Goal: Transaction & Acquisition: Purchase product/service

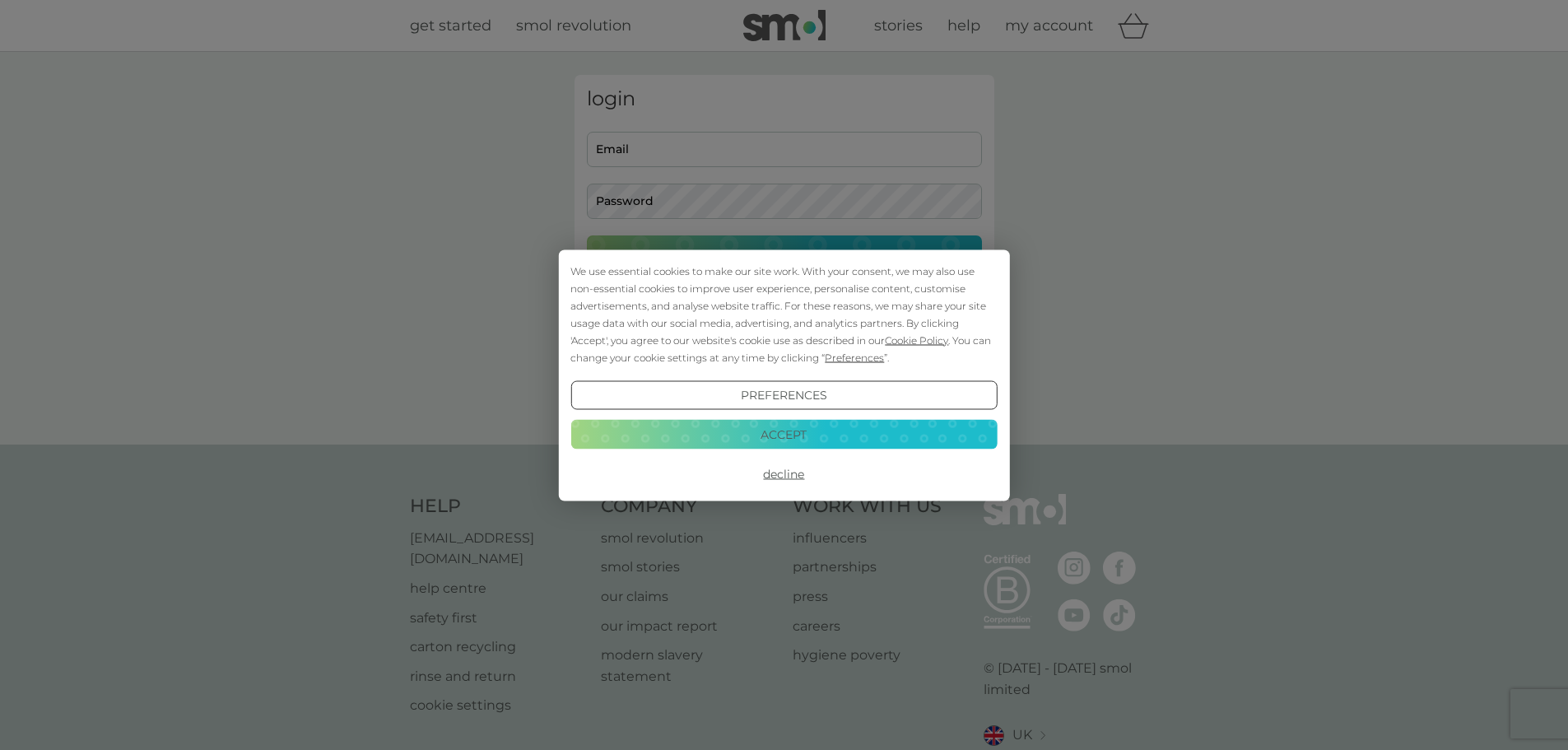
click at [771, 435] on button "Accept" at bounding box center [783, 434] width 426 height 30
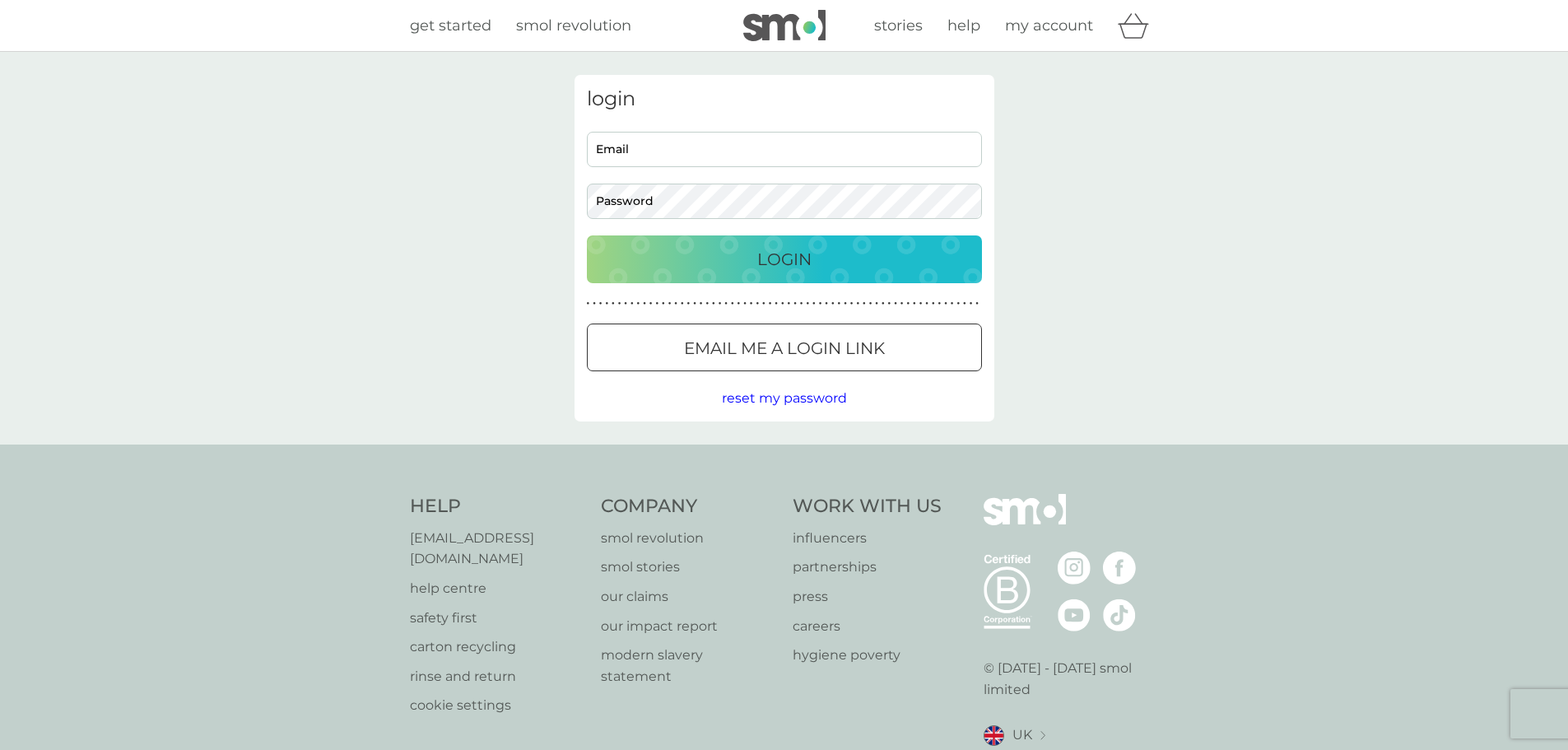
click at [661, 155] on input "Email" at bounding box center [784, 149] width 395 height 36
type input "[EMAIL_ADDRESS][DOMAIN_NAME]"
drag, startPoint x: 761, startPoint y: 268, endPoint x: 751, endPoint y: 275, distance: 12.2
click at [761, 267] on p "Login" at bounding box center [784, 259] width 54 height 26
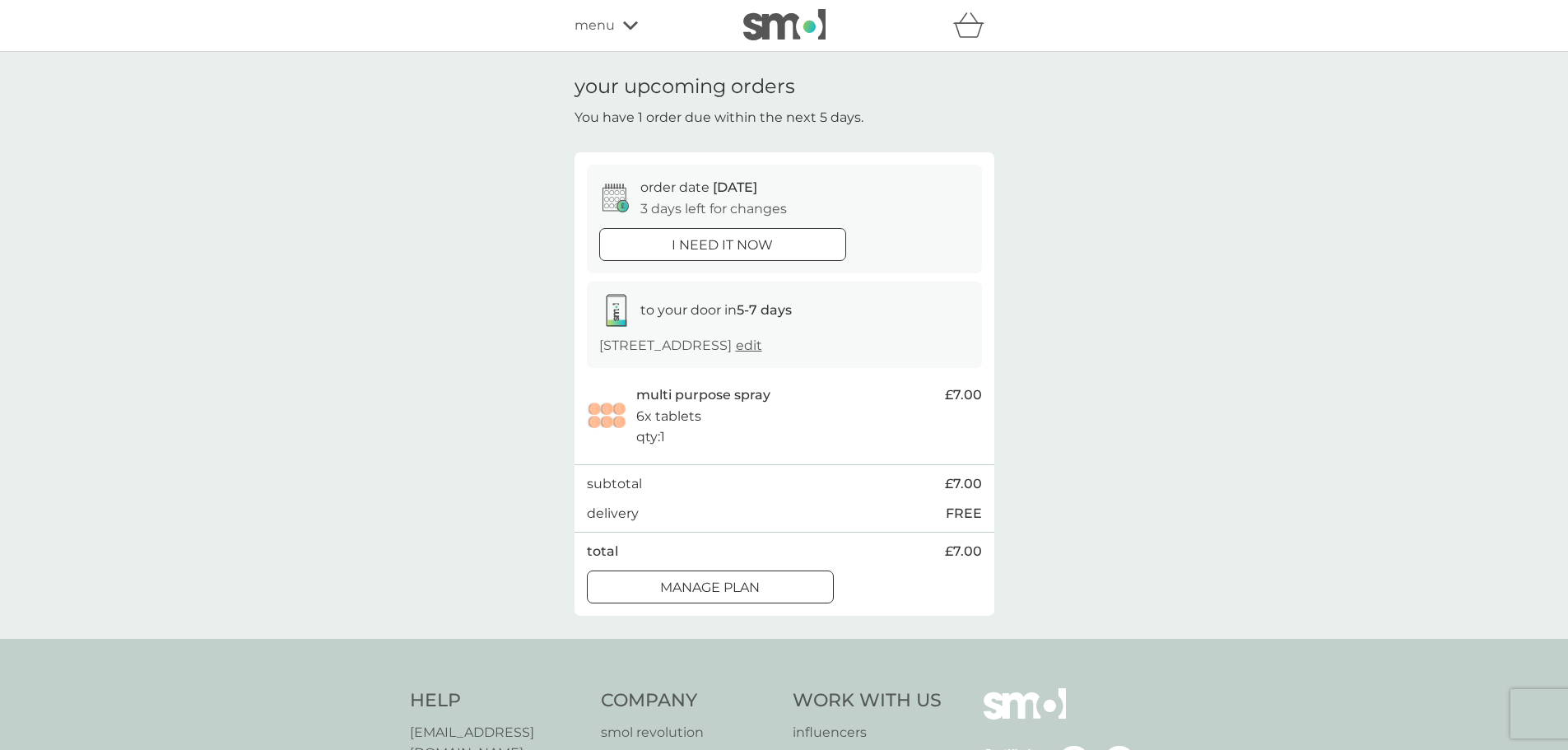
click at [750, 592] on p "Manage plan" at bounding box center [710, 587] width 99 height 22
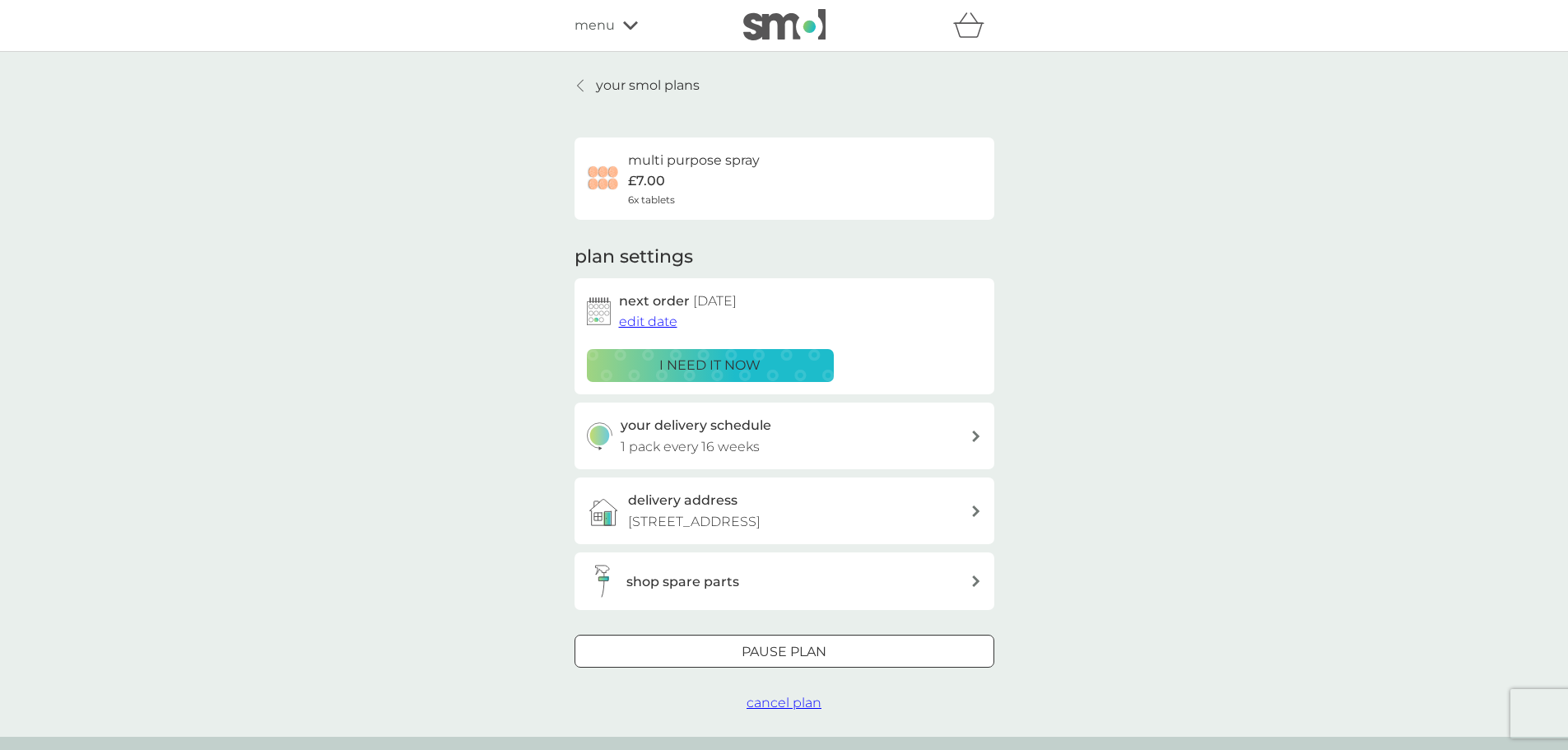
click at [757, 449] on p "1 pack every 16 weeks" at bounding box center [689, 447] width 139 height 22
select select "112"
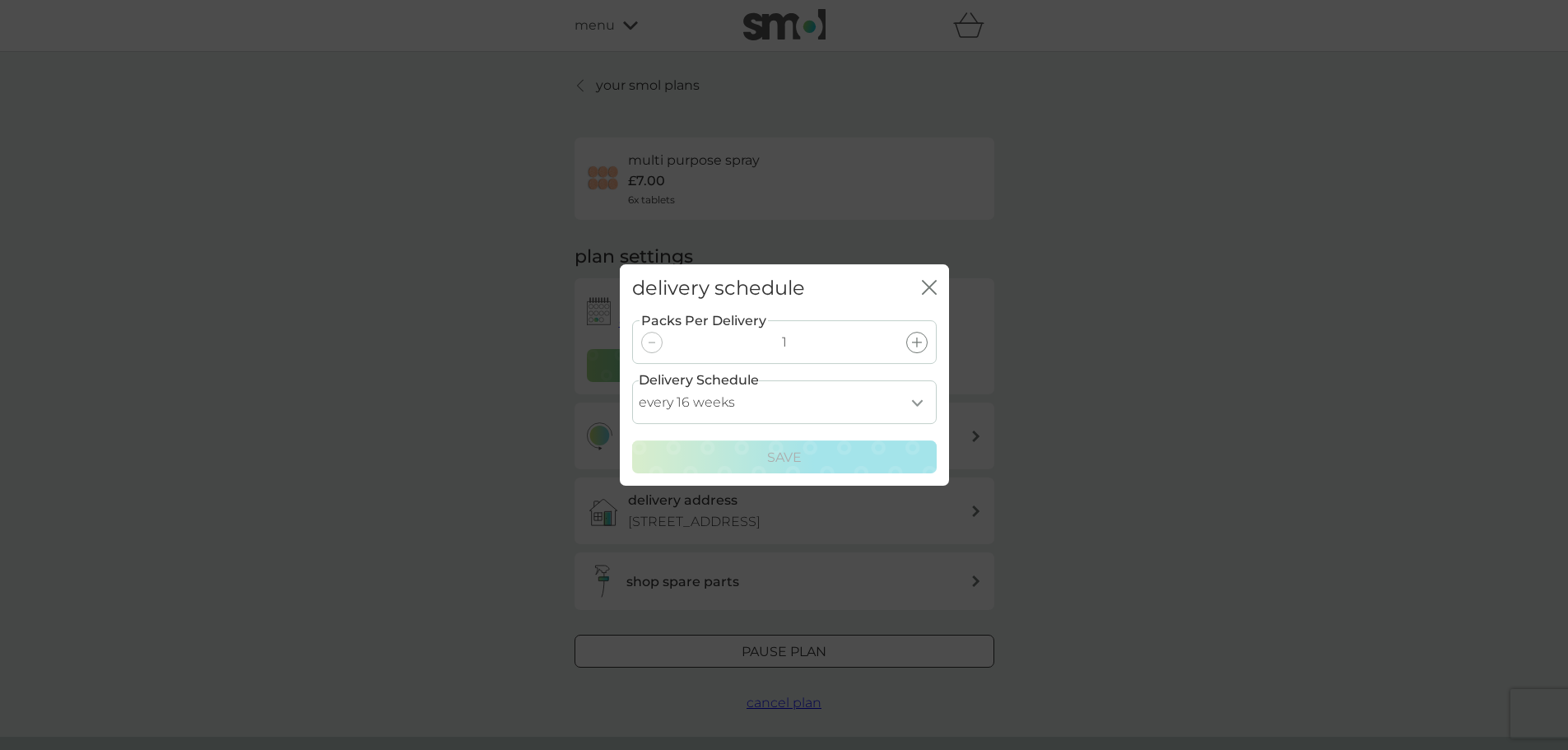
click at [925, 284] on icon "close" at bounding box center [926, 287] width 7 height 13
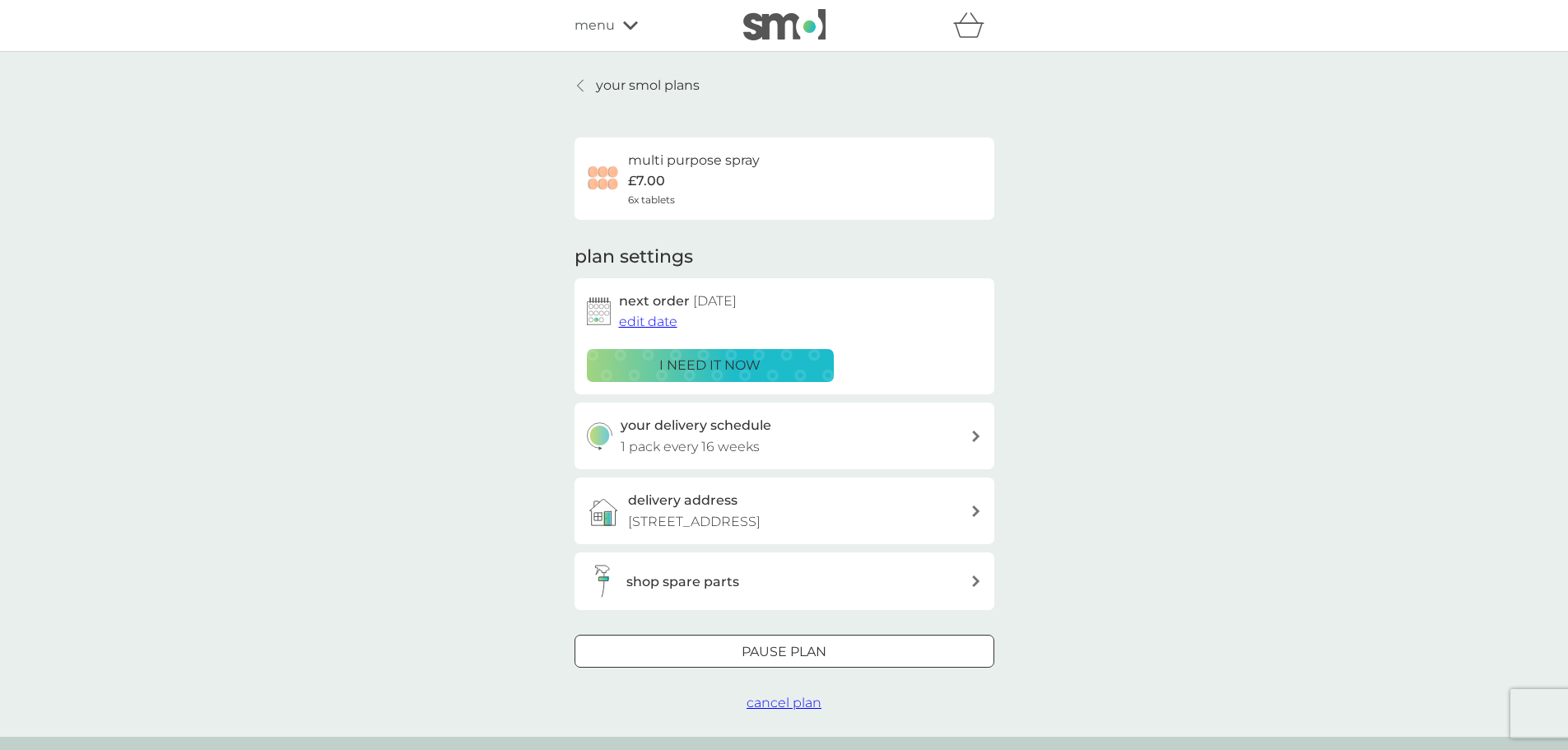
click at [710, 172] on div "multi purpose spray £7.00 6x tablets" at bounding box center [693, 179] width 132 height 58
click at [853, 451] on div "your delivery schedule 1 pack every 16 weeks" at bounding box center [794, 436] width 350 height 42
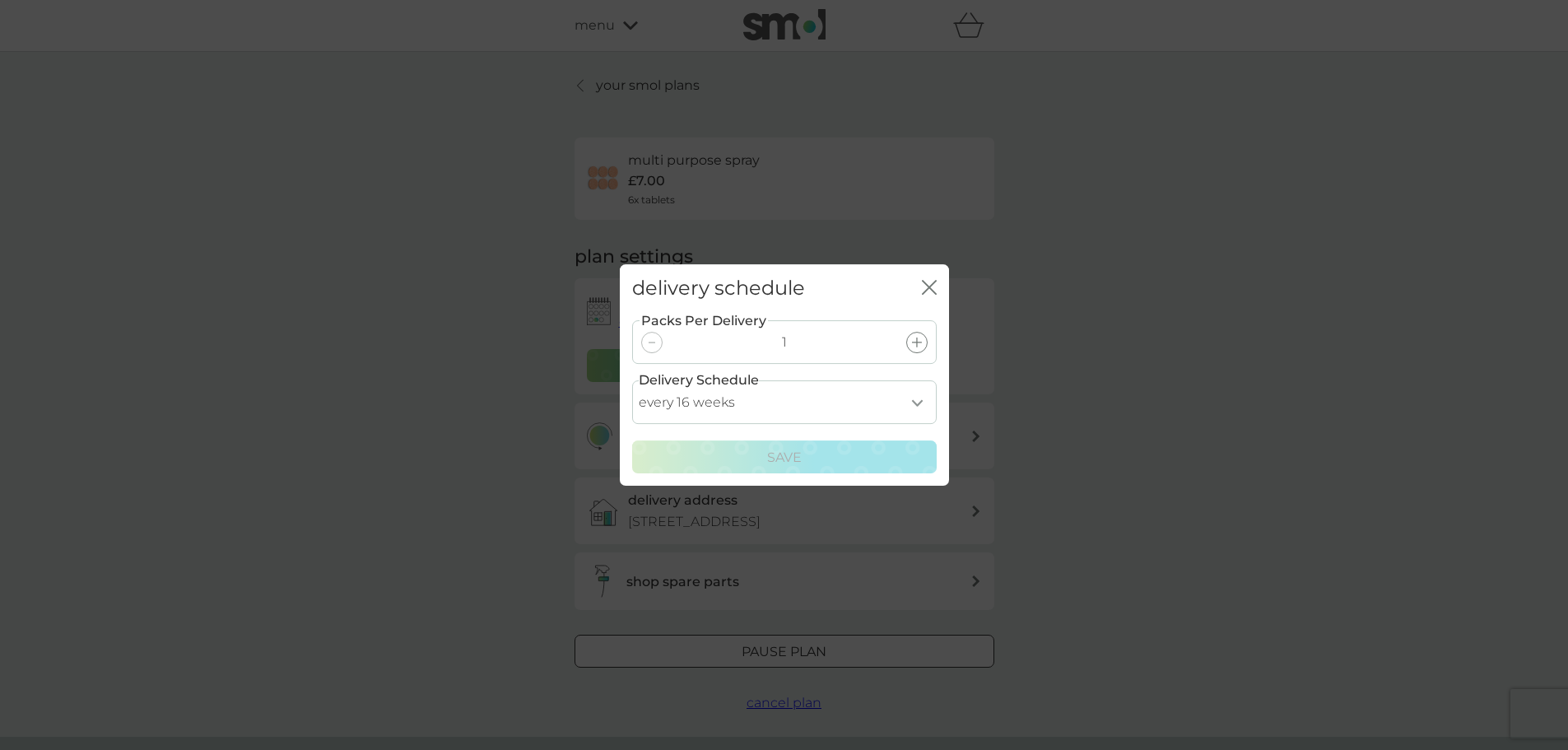
click at [915, 405] on select "every 1 week every 2 weeks every 3 weeks every 4 weeks every 5 weeks every 6 we…" at bounding box center [784, 402] width 304 height 44
select select "140"
click at [632, 380] on select "every 1 week every 2 weeks every 3 weeks every 4 weeks every 5 weeks every 6 we…" at bounding box center [784, 402] width 304 height 44
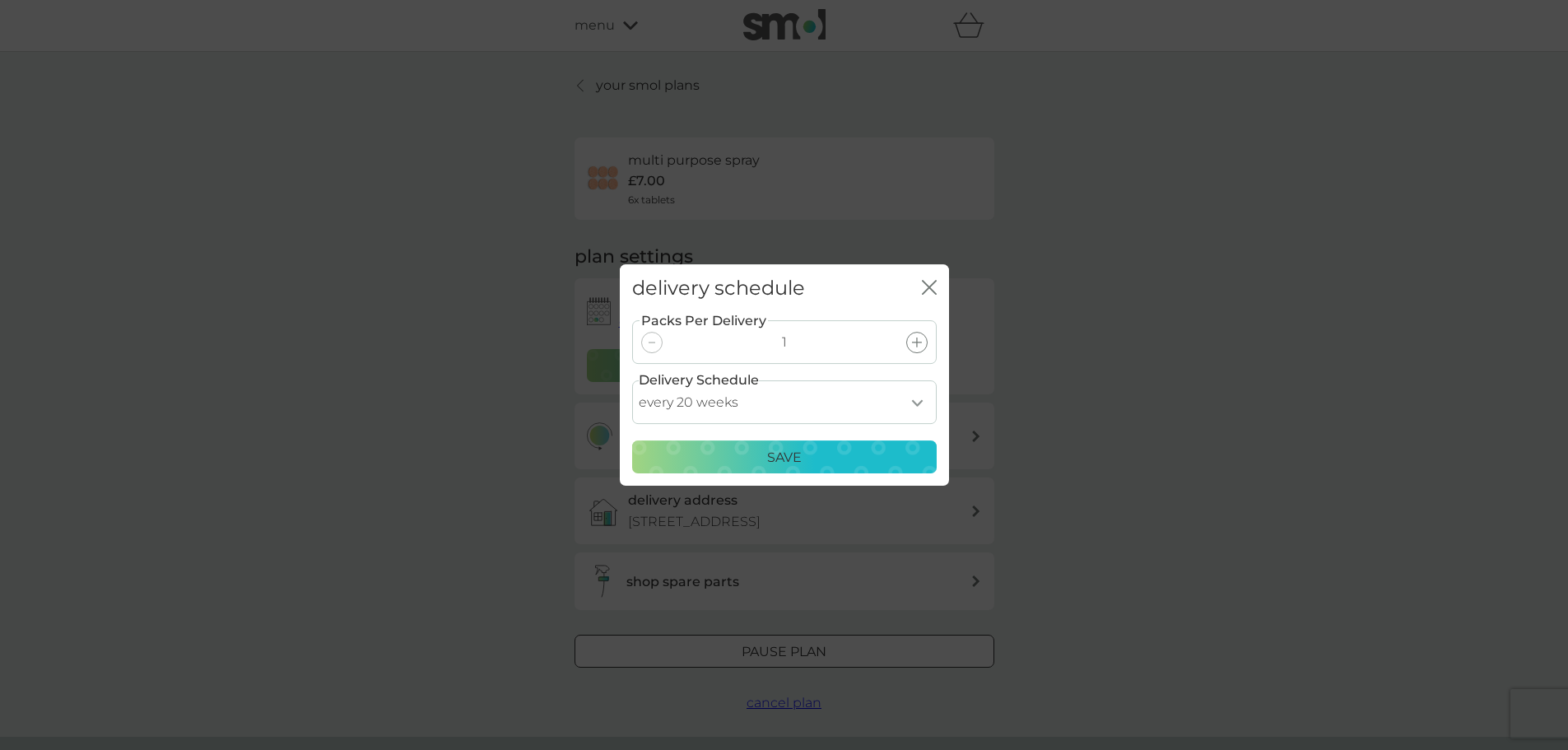
click at [804, 460] on div "Save" at bounding box center [784, 457] width 283 height 22
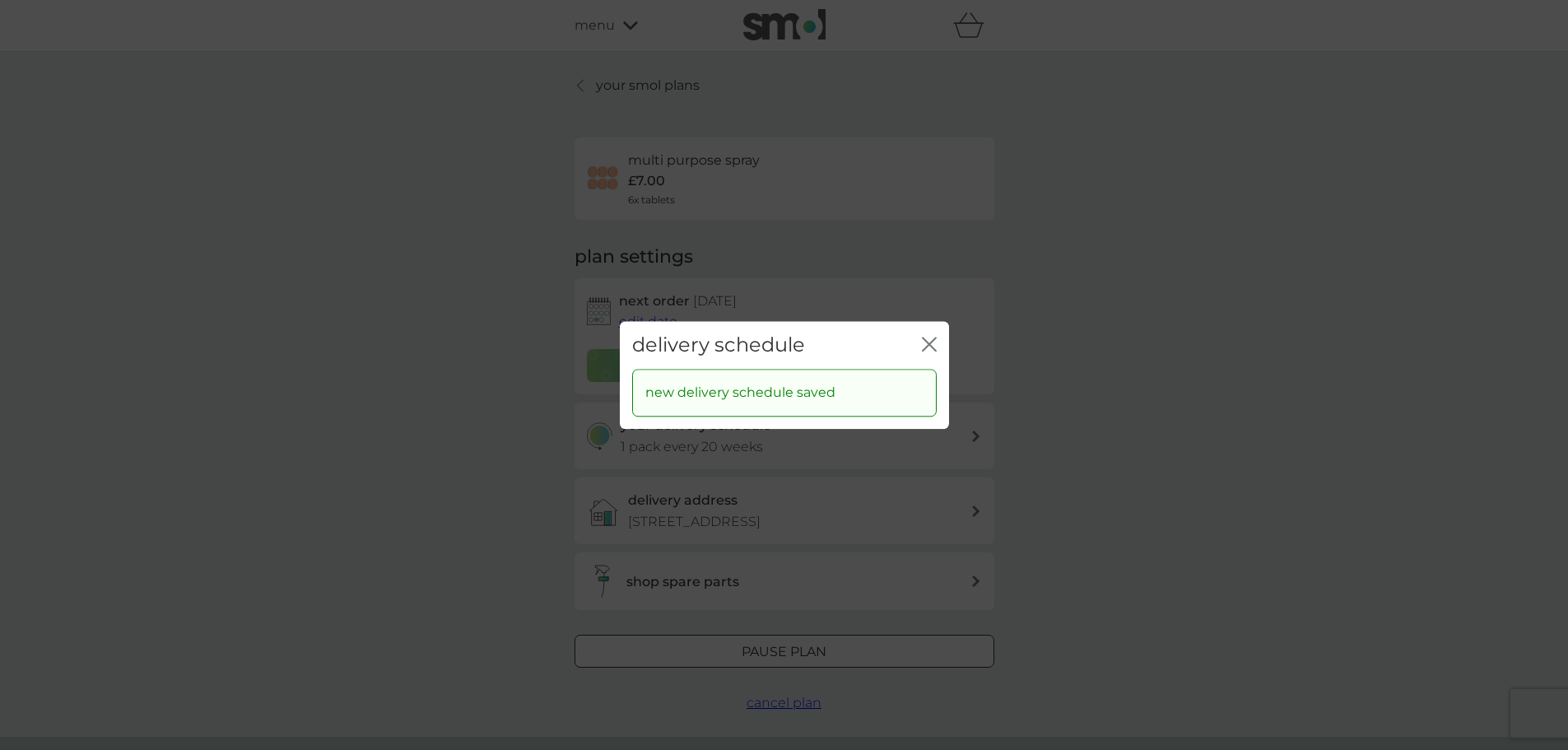
click at [926, 339] on icon "close" at bounding box center [929, 344] width 15 height 15
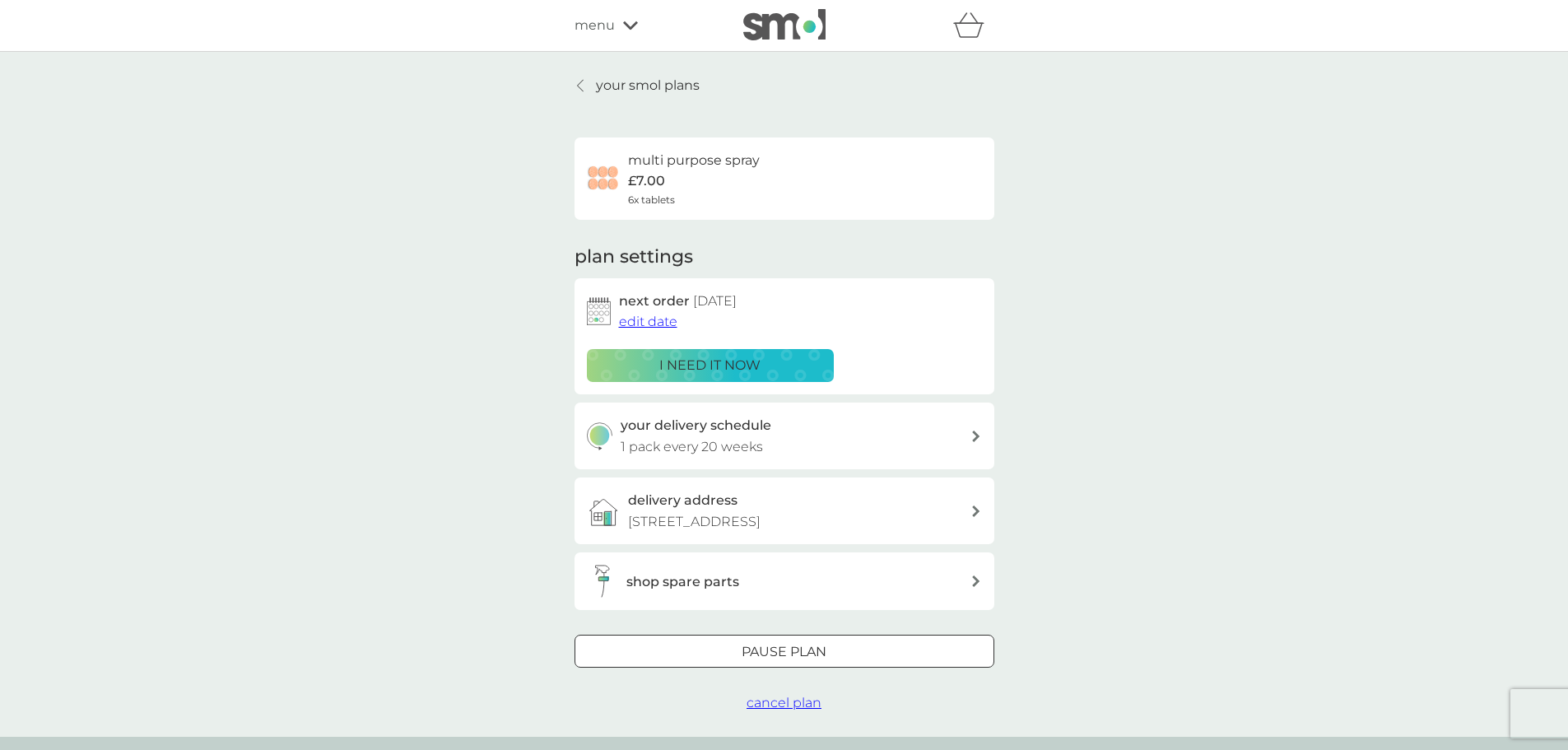
click at [804, 26] on img at bounding box center [784, 24] width 82 height 31
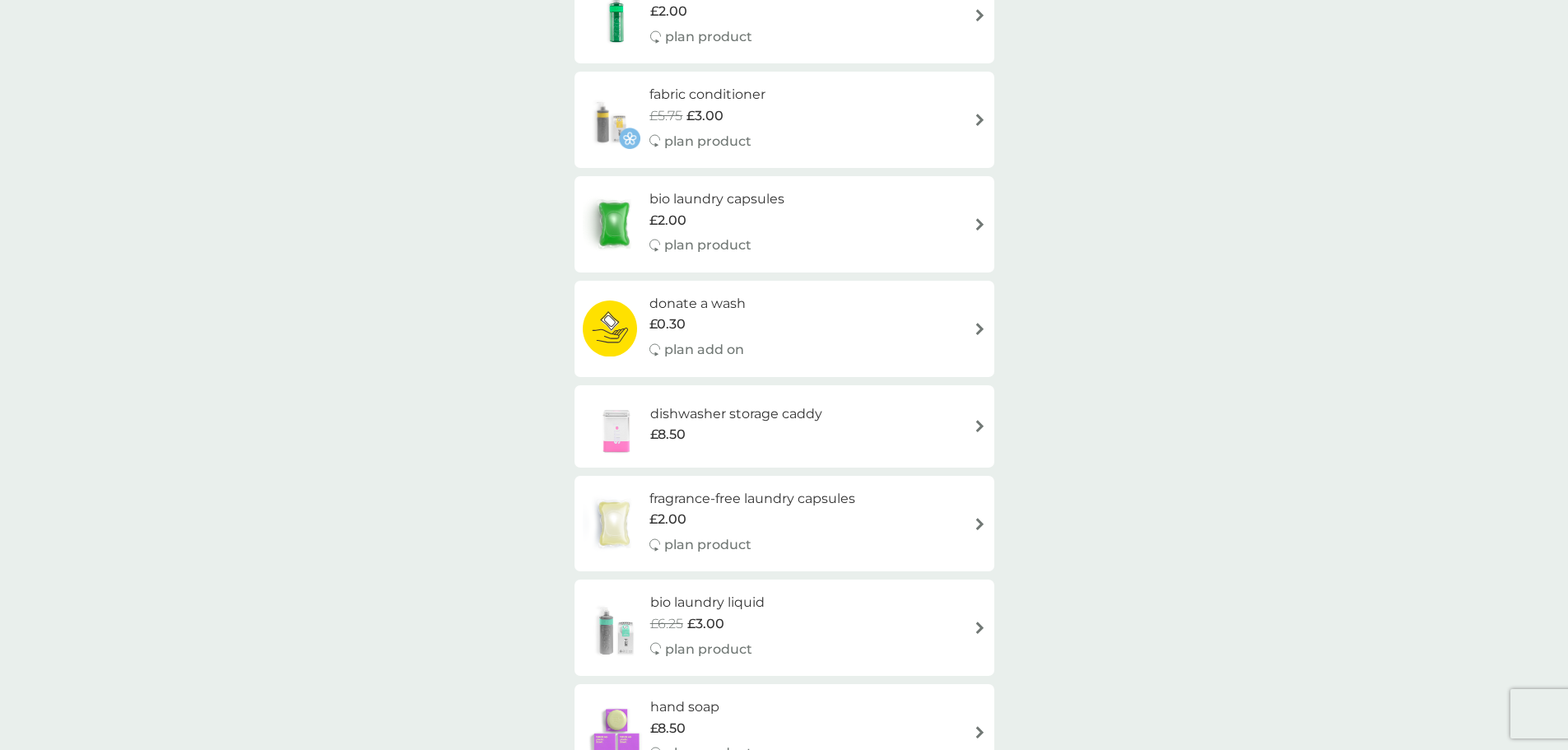
scroll to position [1317, 0]
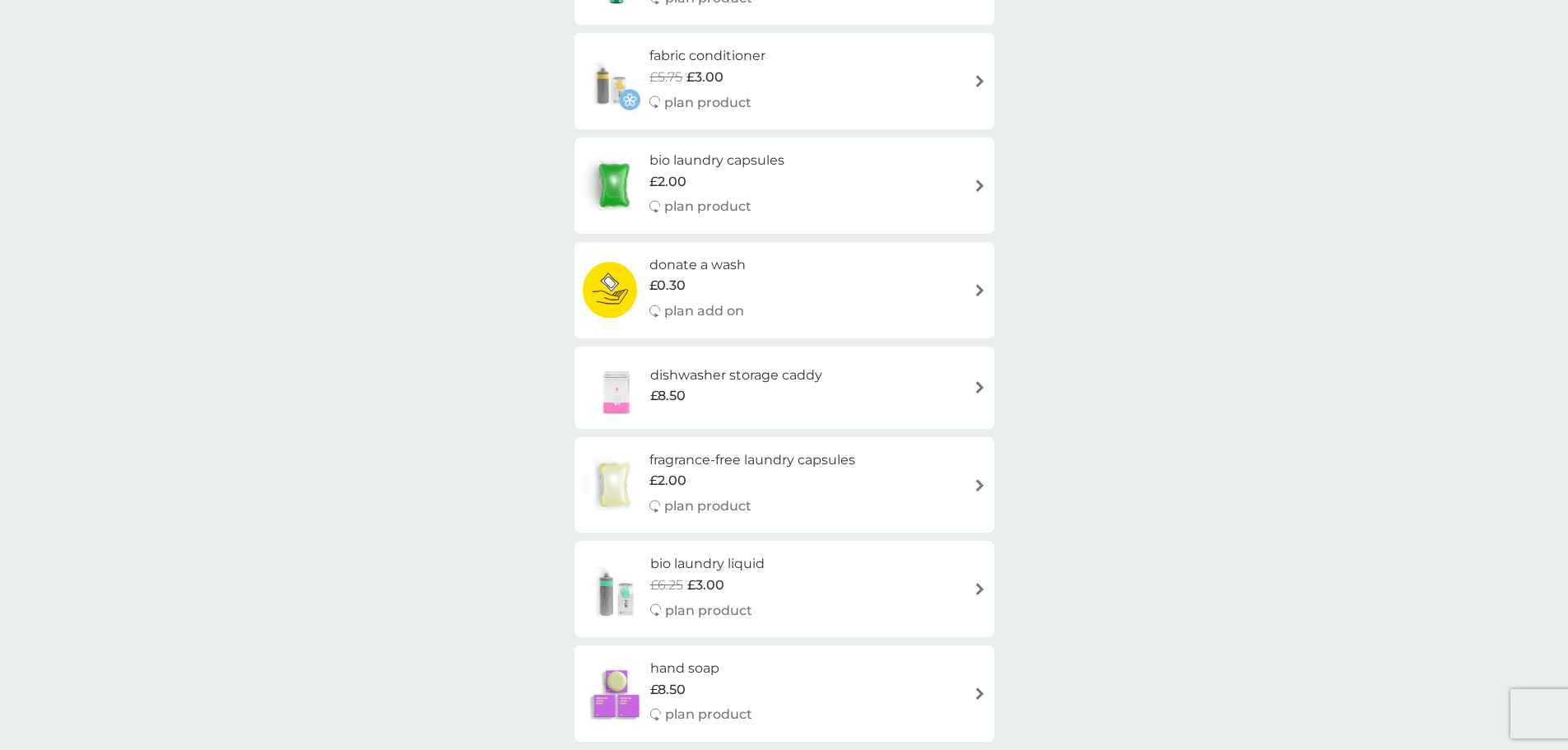
click at [894, 496] on div "fragrance-free laundry capsules £2.00 plan product" at bounding box center [784, 485] width 403 height 72
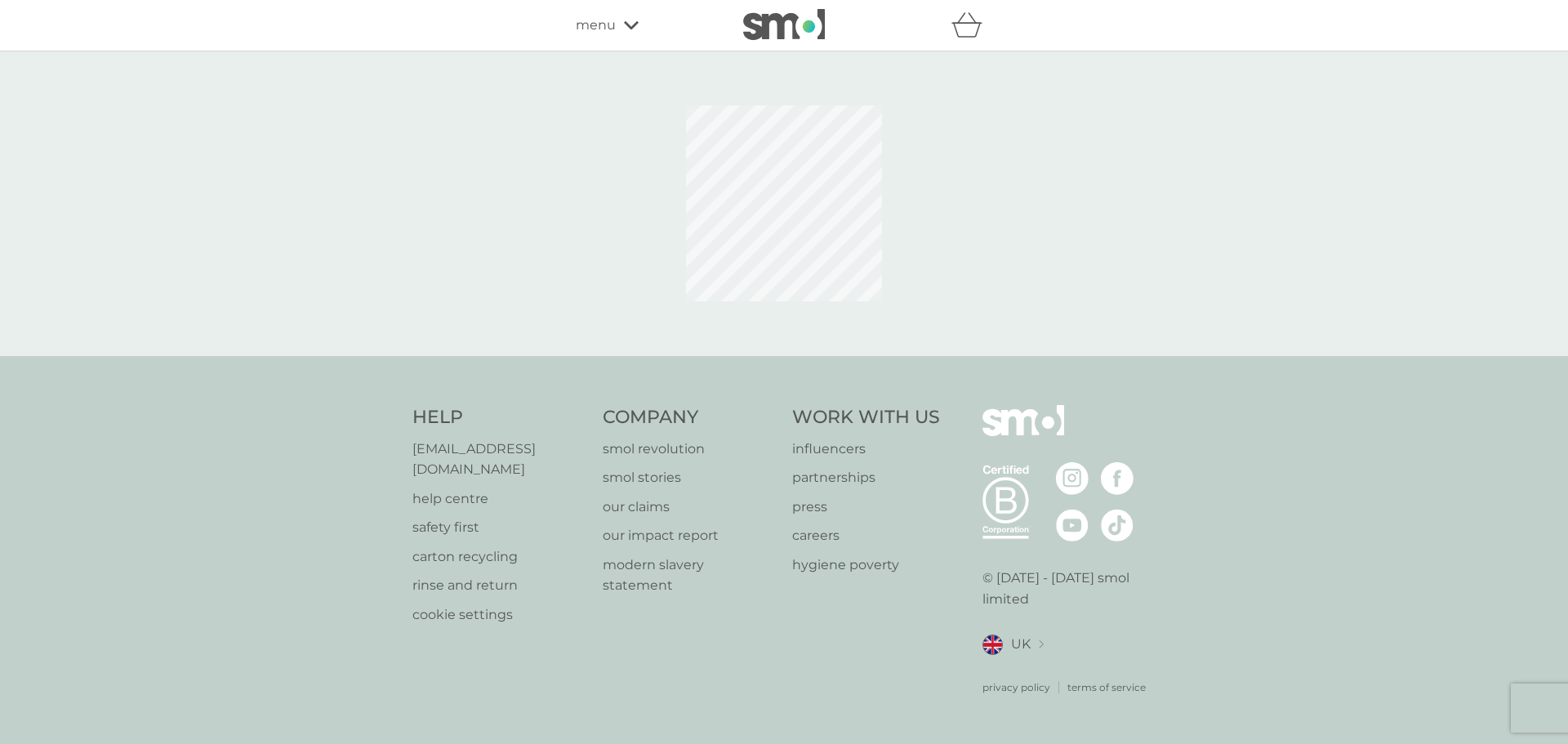
select select "42"
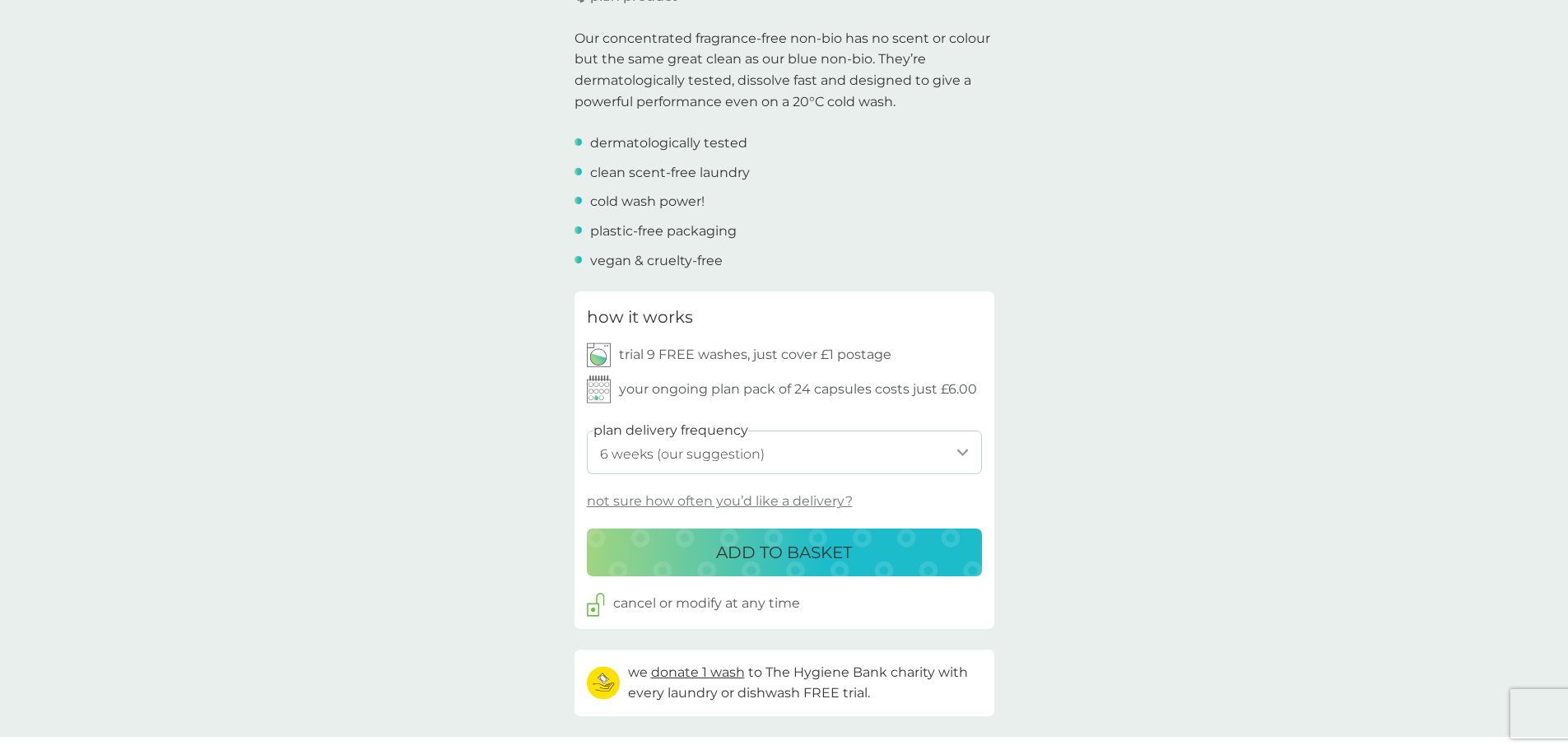
scroll to position [576, 0]
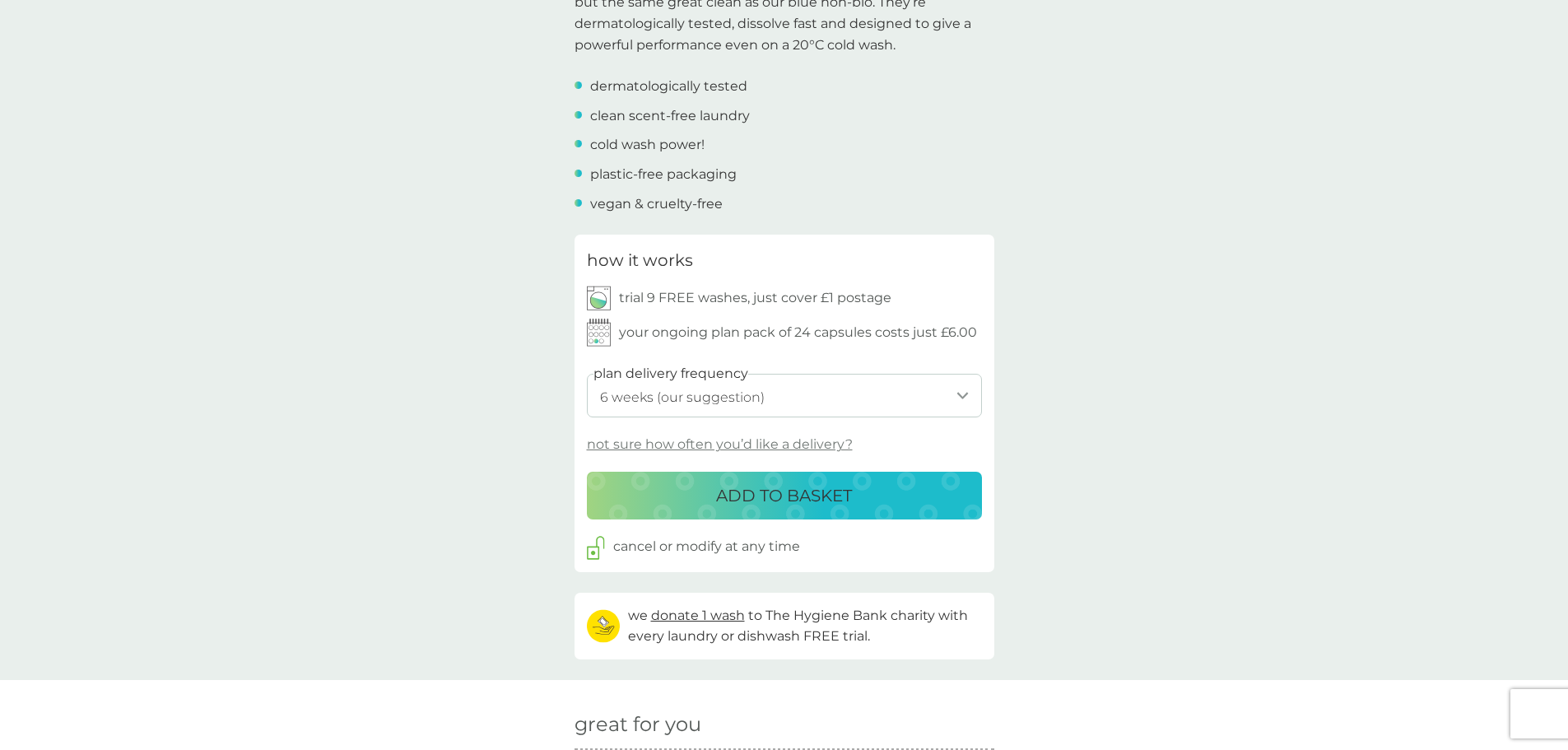
click at [952, 396] on select "1 week 2 weeks 3 weeks 4 weeks 5 weeks 6 weeks (our suggestion) 7 weeks 8 weeks…" at bounding box center [784, 395] width 395 height 44
click at [902, 506] on div "ADD TO BASKET" at bounding box center [784, 495] width 362 height 26
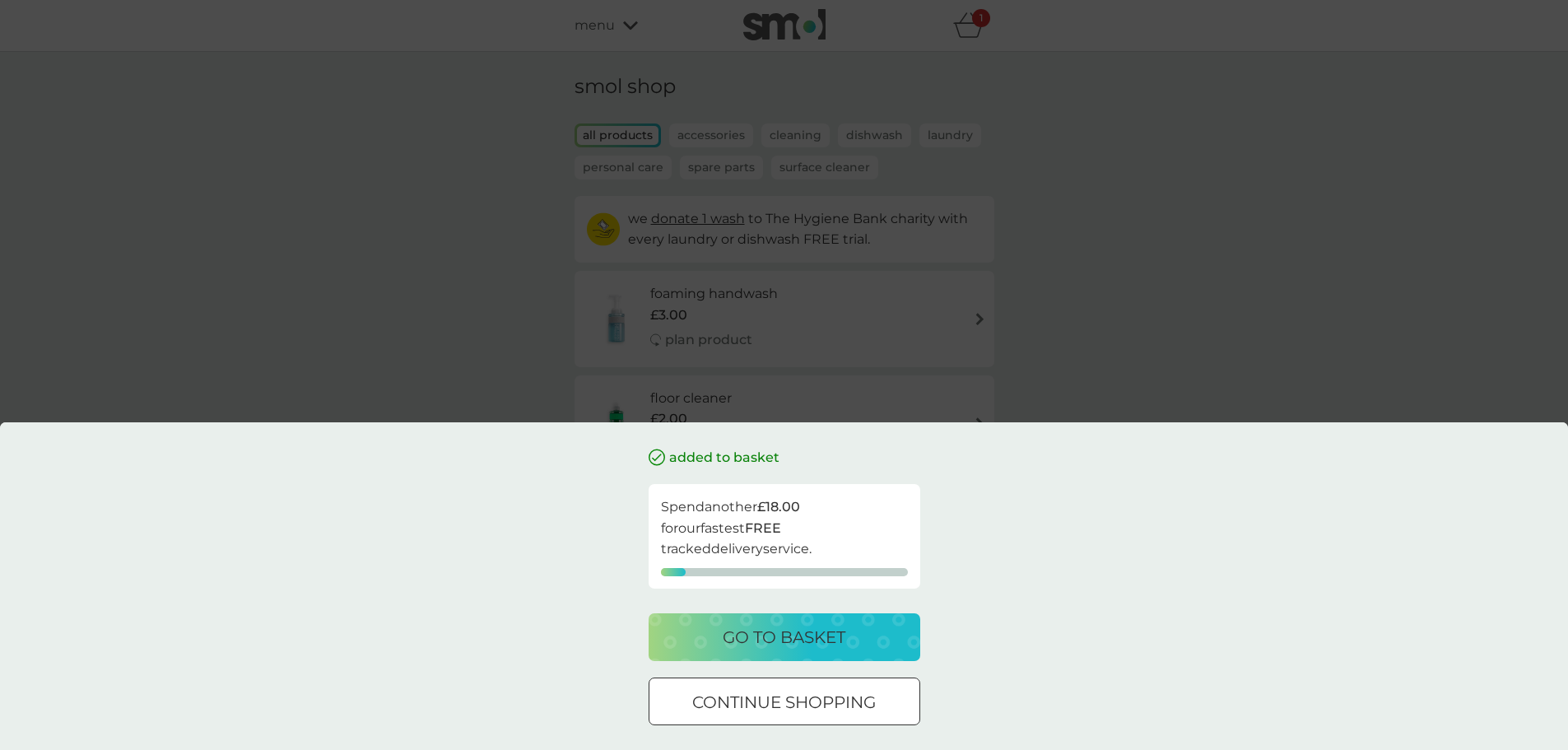
drag, startPoint x: 903, startPoint y: 699, endPoint x: 894, endPoint y: 695, distance: 9.8
click at [903, 700] on div "continue shopping" at bounding box center [783, 702] width 269 height 26
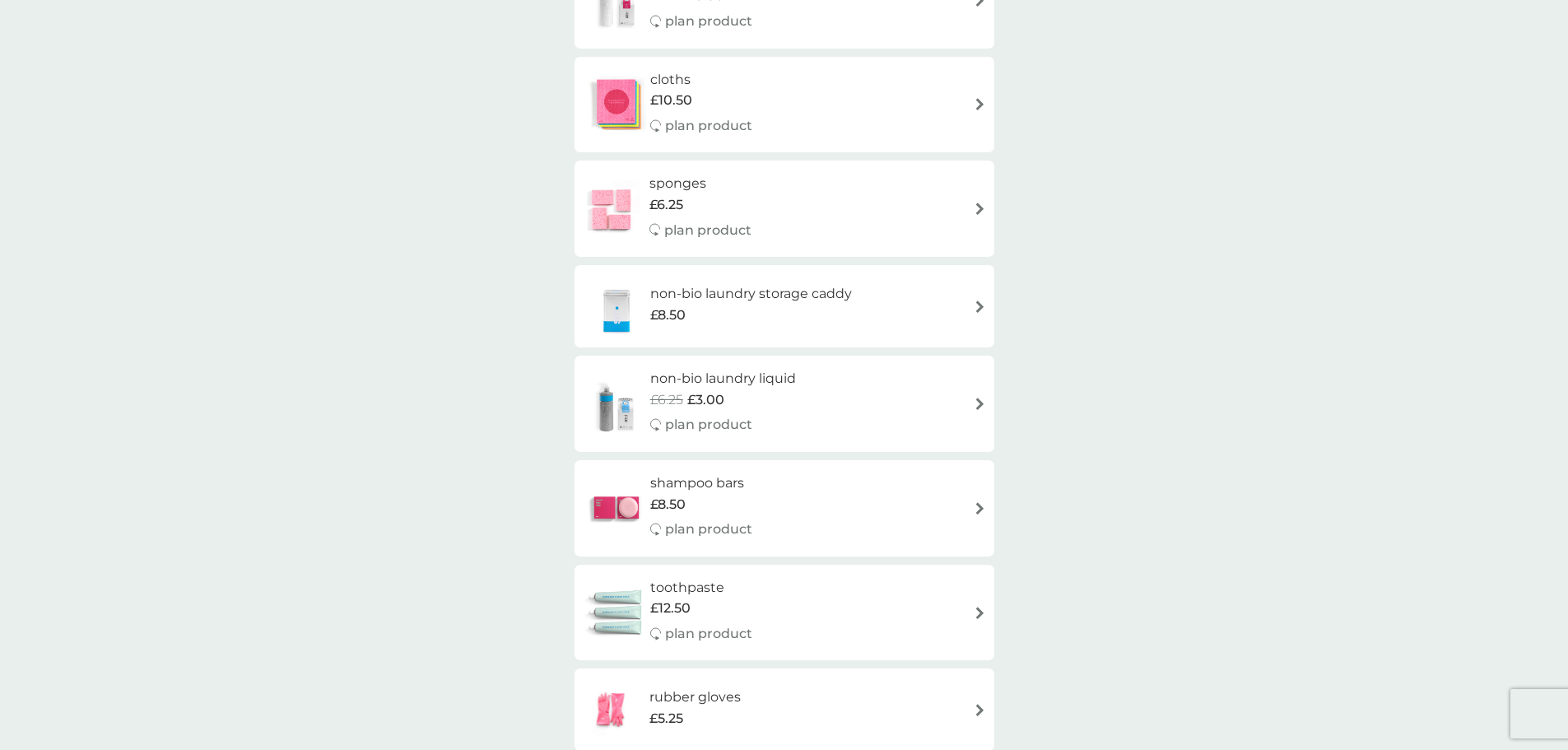
scroll to position [1481, 0]
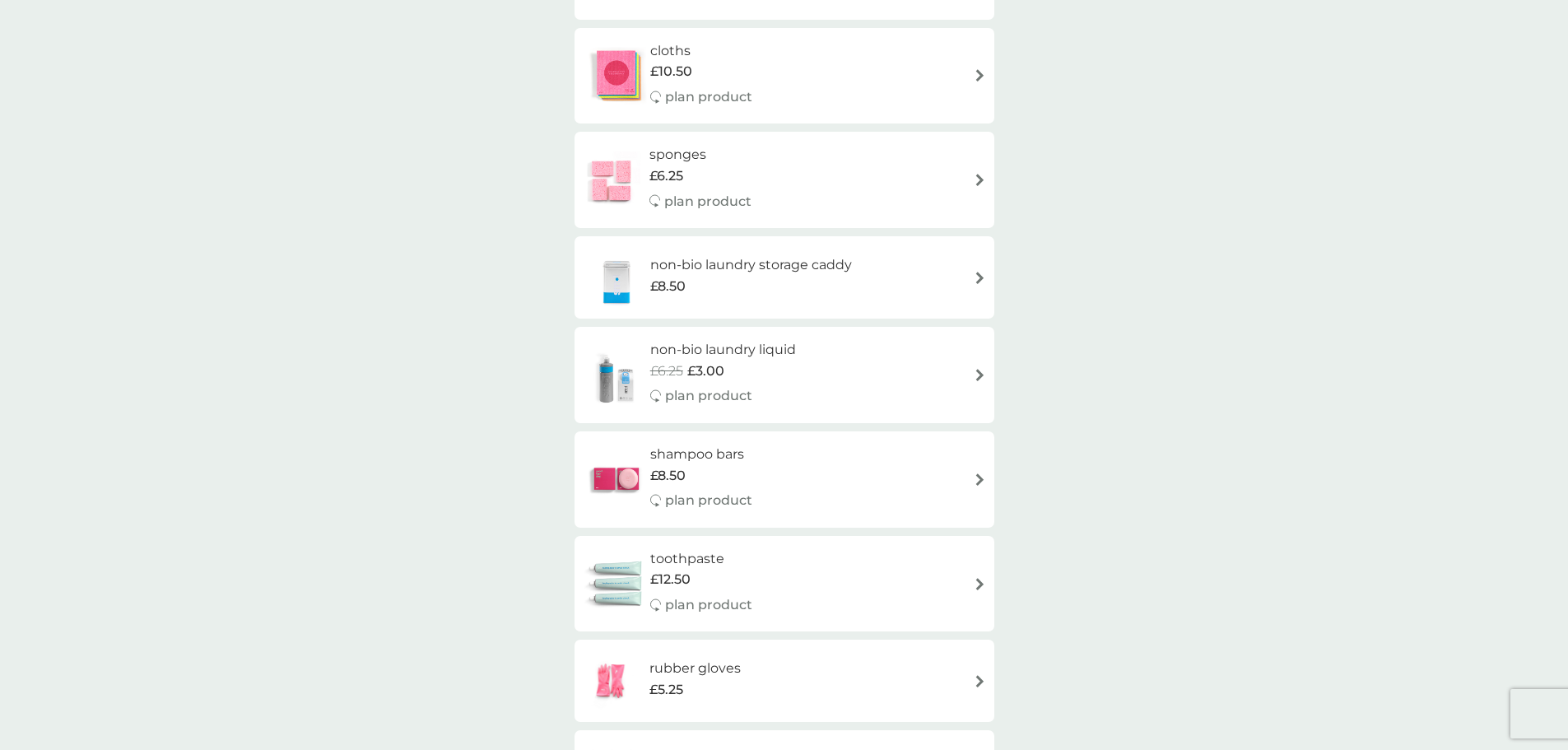
click at [918, 590] on div "toothpaste £12.50 plan product" at bounding box center [784, 583] width 403 height 72
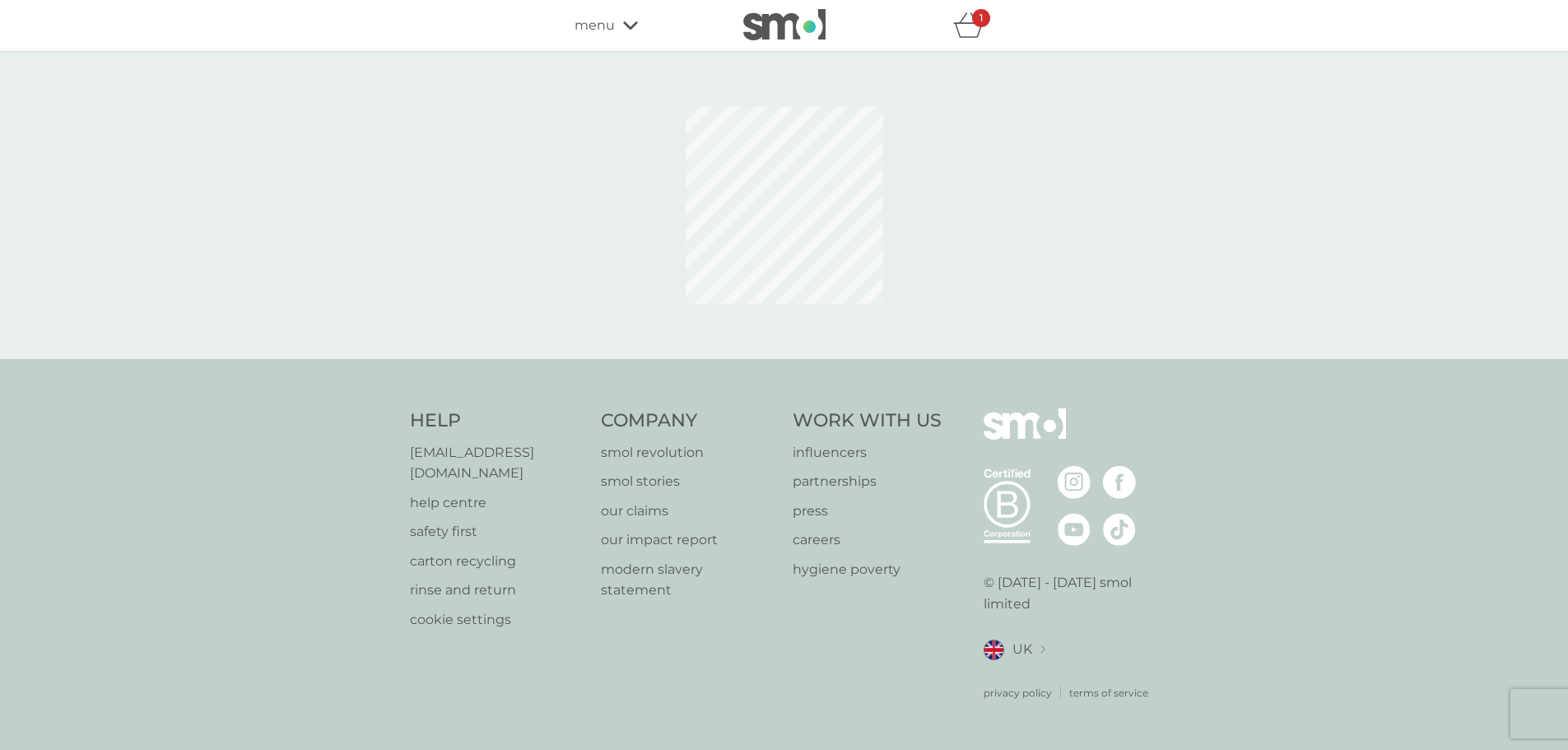
select select "91"
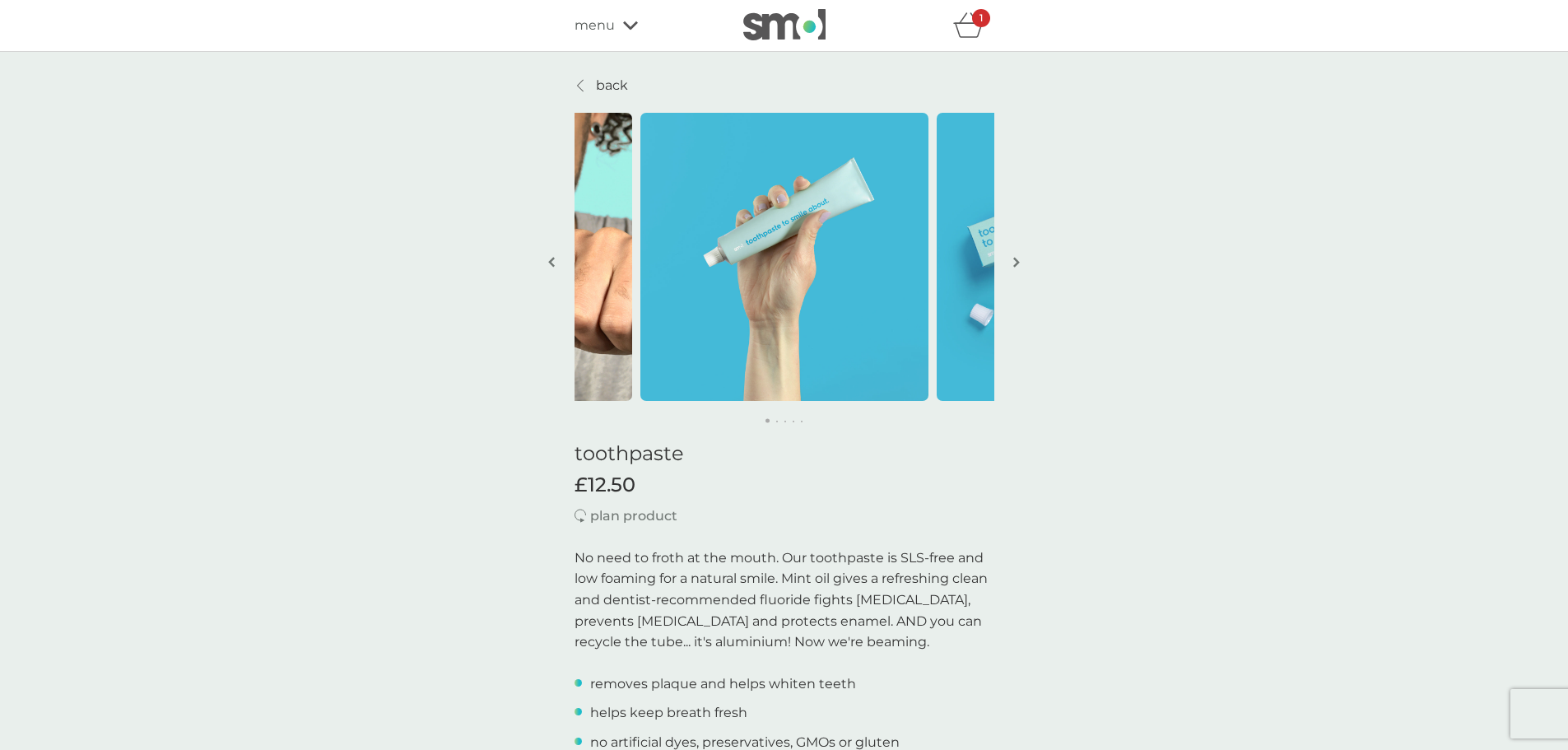
click at [632, 26] on icon at bounding box center [630, 25] width 15 height 8
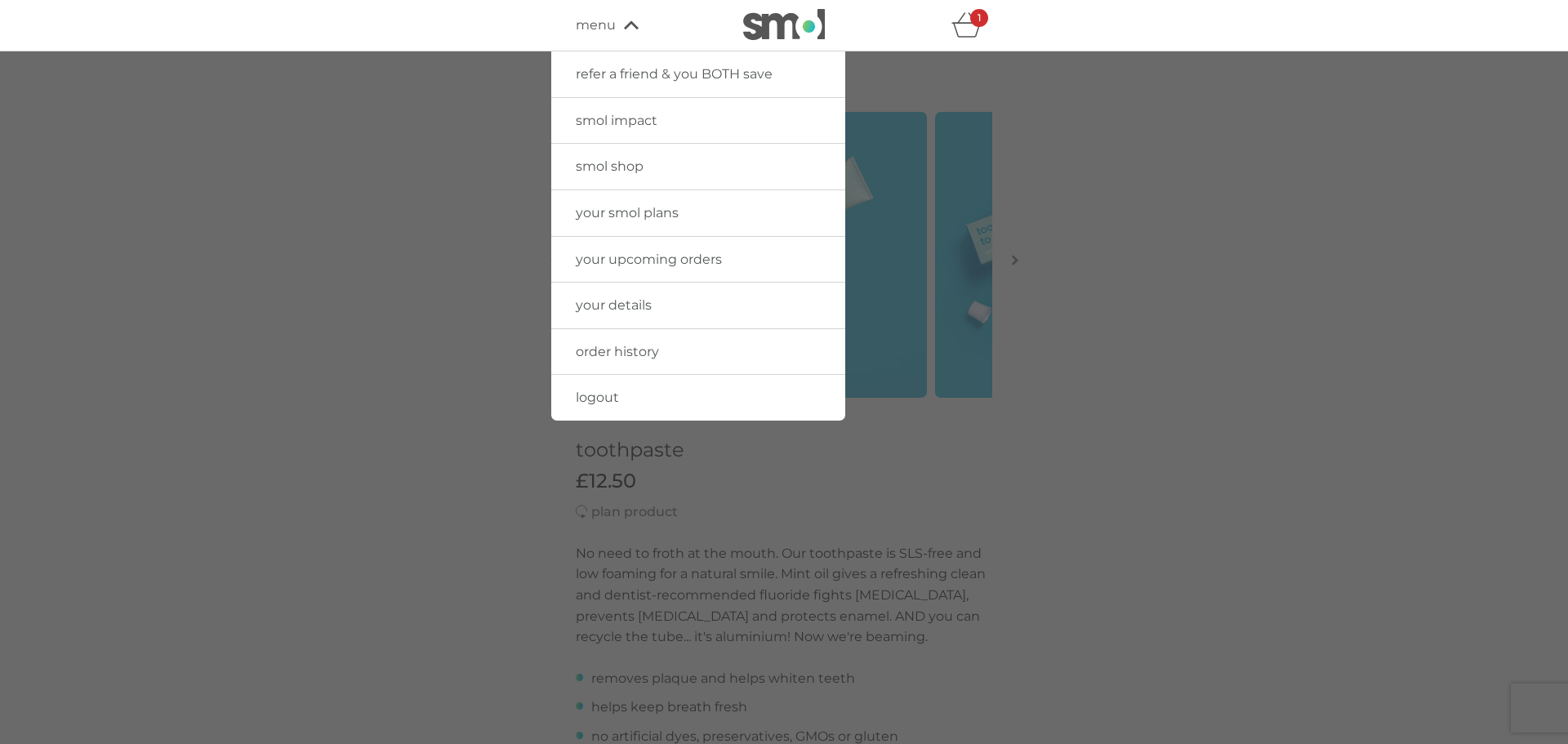
click at [730, 168] on link "smol shop" at bounding box center [698, 166] width 294 height 46
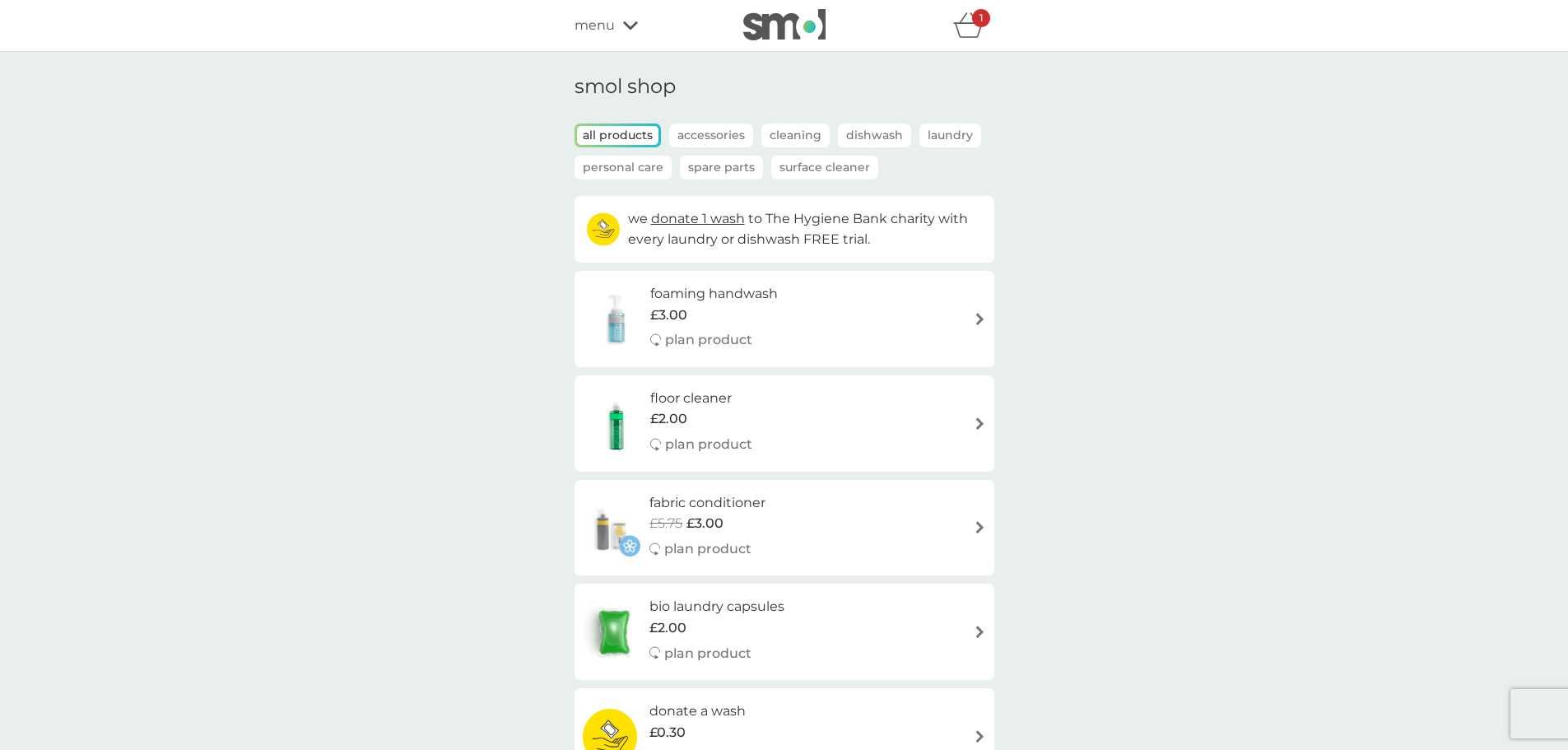
click at [885, 137] on p "Dishwash" at bounding box center [875, 135] width 73 height 24
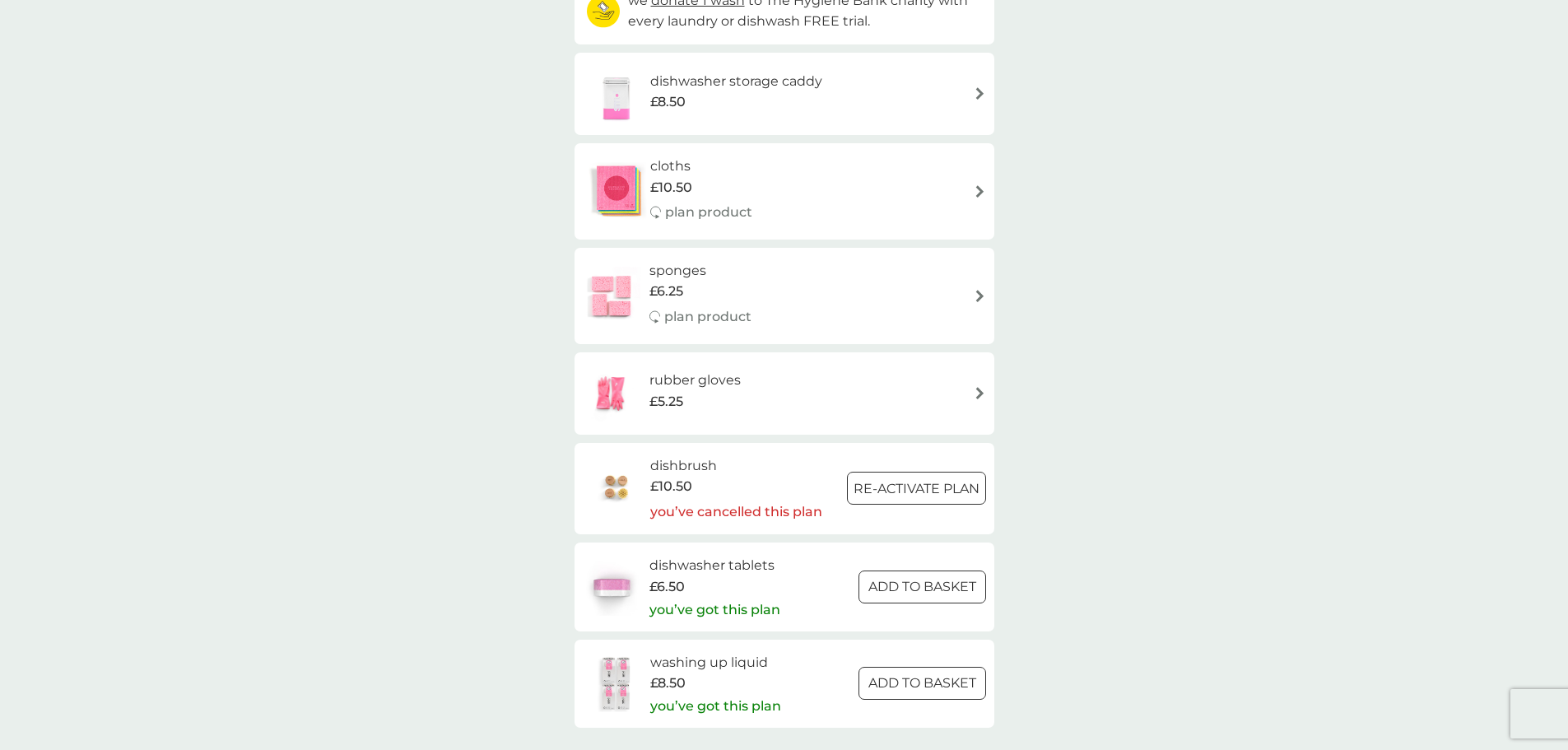
scroll to position [247, 0]
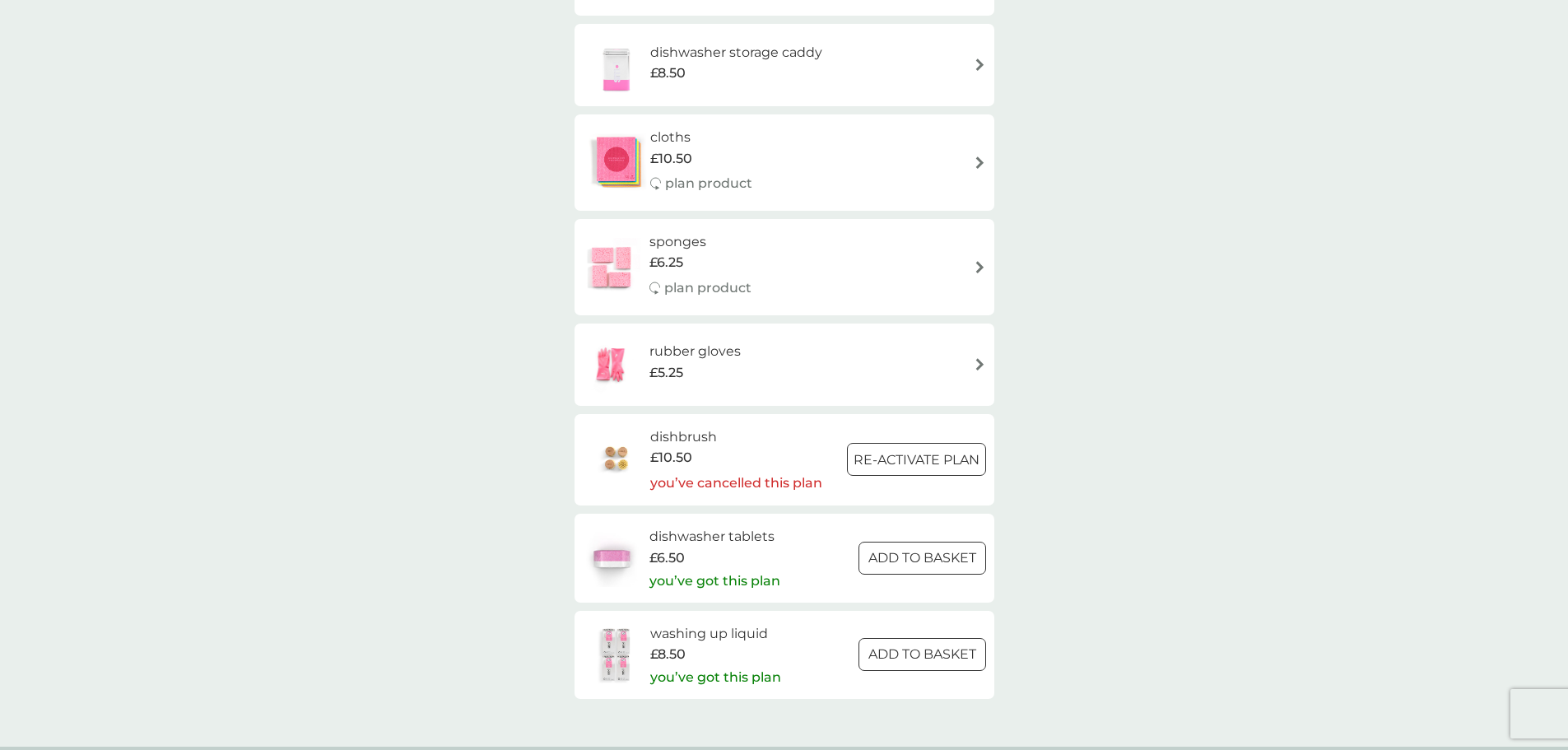
click at [913, 569] on button "ADD TO BASKET" at bounding box center [922, 558] width 127 height 33
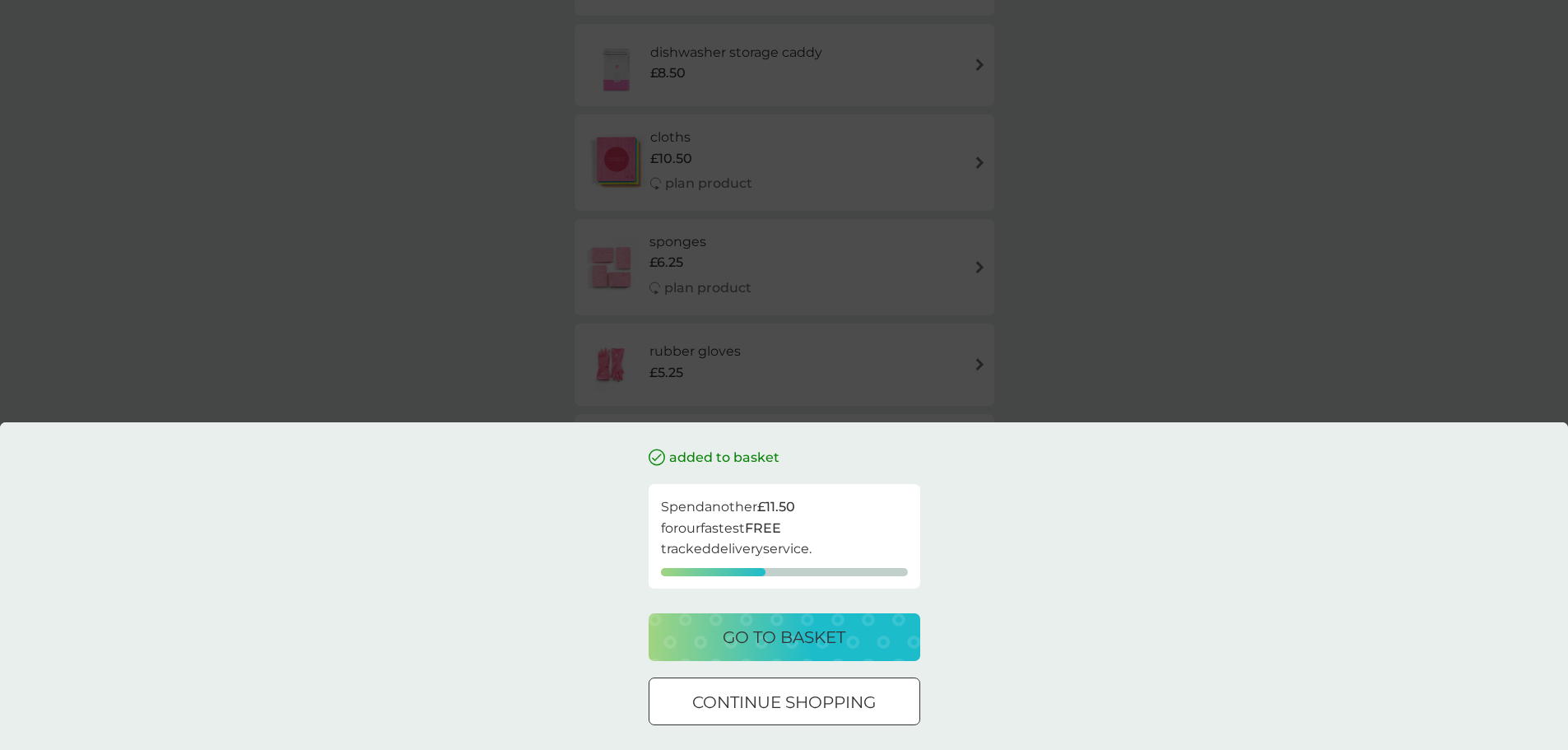
click at [855, 656] on button "go to basket" at bounding box center [784, 637] width 271 height 48
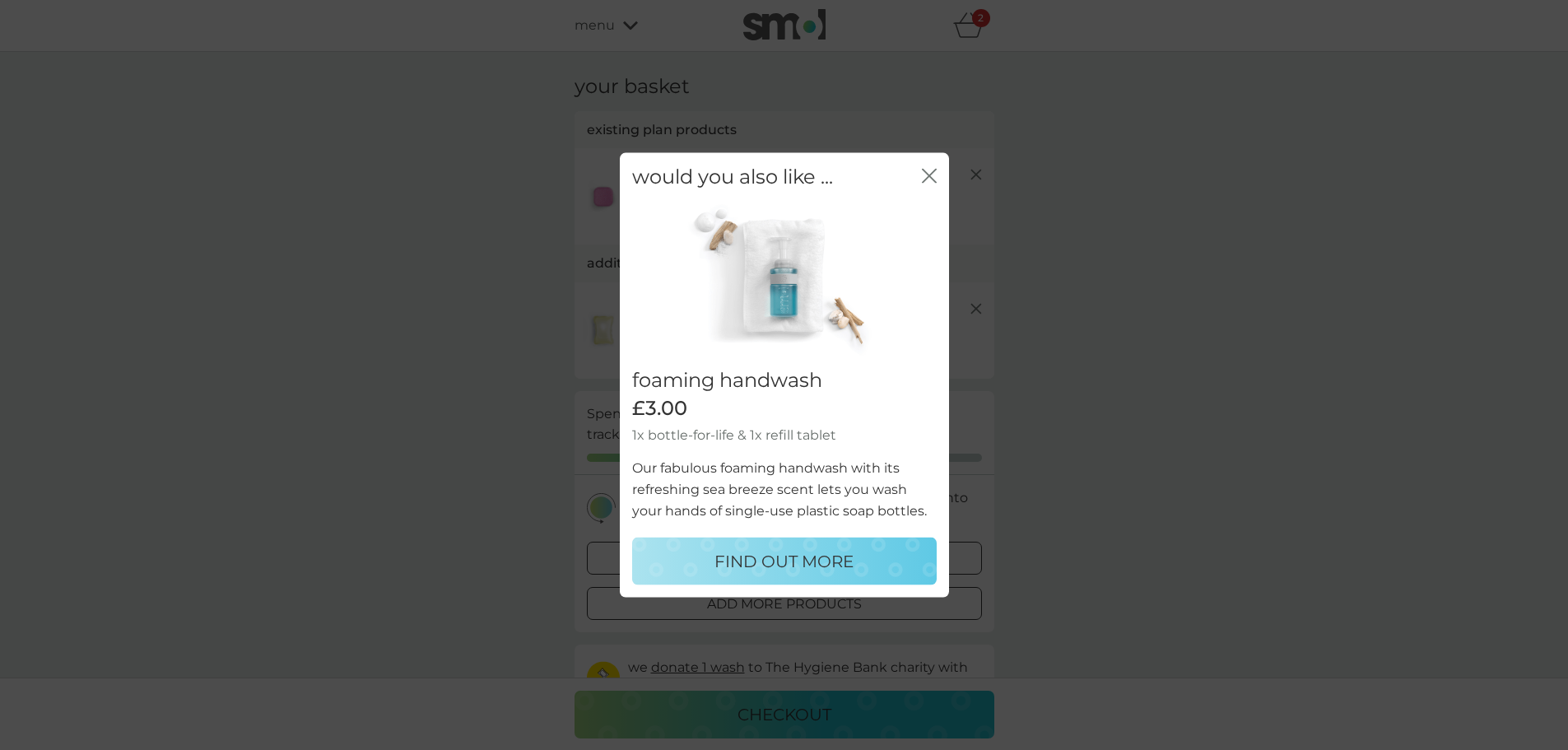
click at [931, 175] on icon "close" at bounding box center [929, 174] width 15 height 15
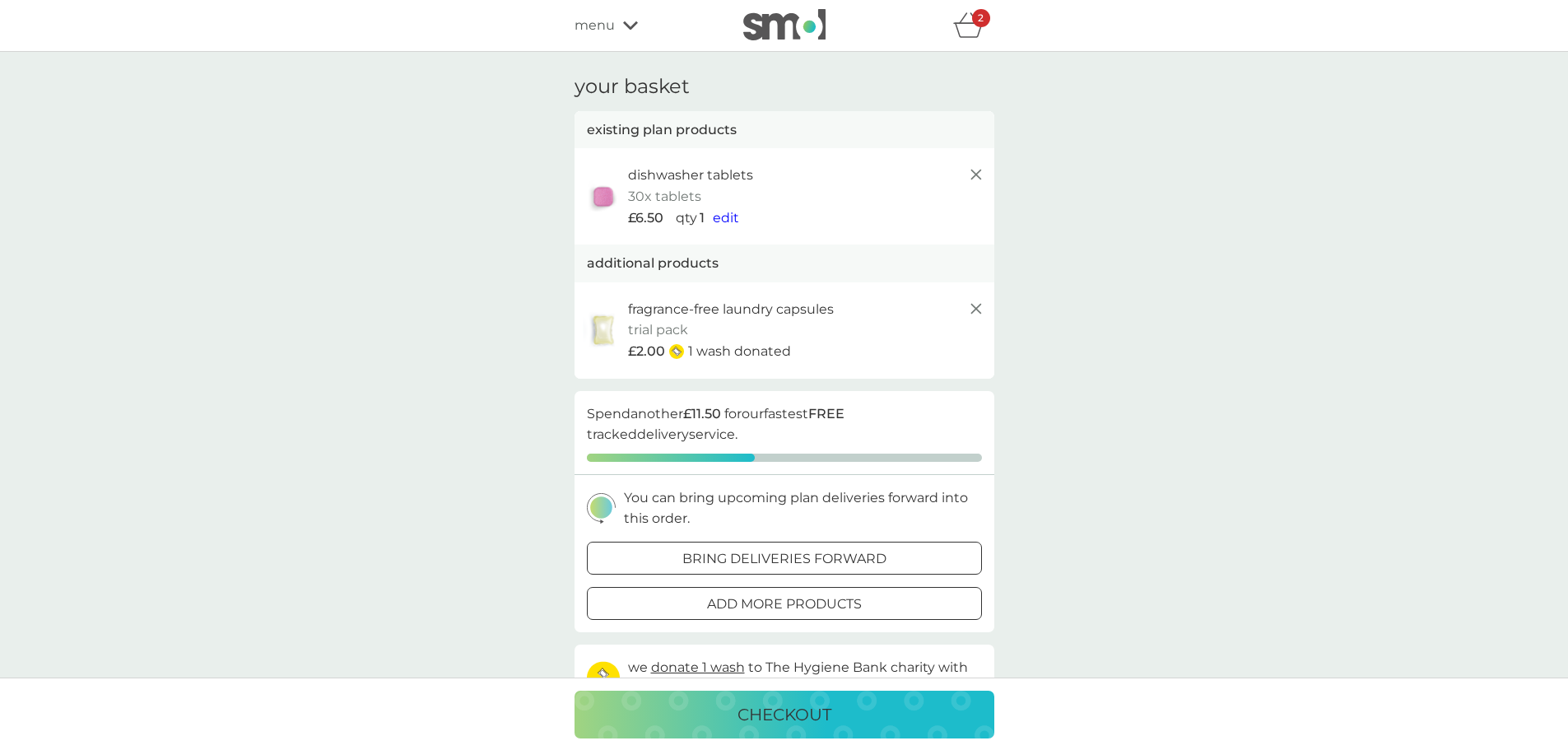
click at [723, 215] on span "edit" at bounding box center [726, 218] width 26 height 16
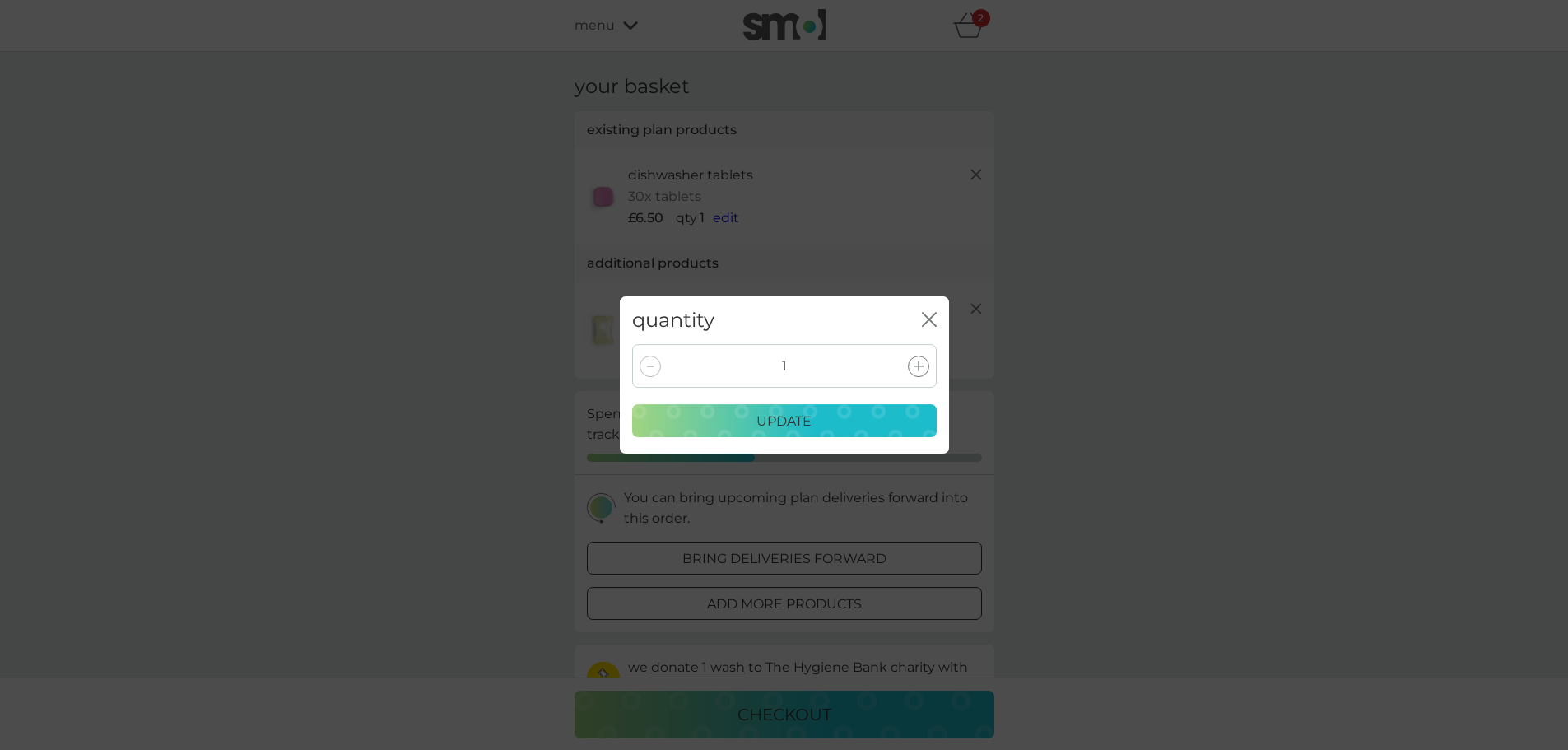
click at [917, 365] on icon at bounding box center [917, 365] width 10 height 10
click at [901, 427] on div "update" at bounding box center [784, 421] width 283 height 22
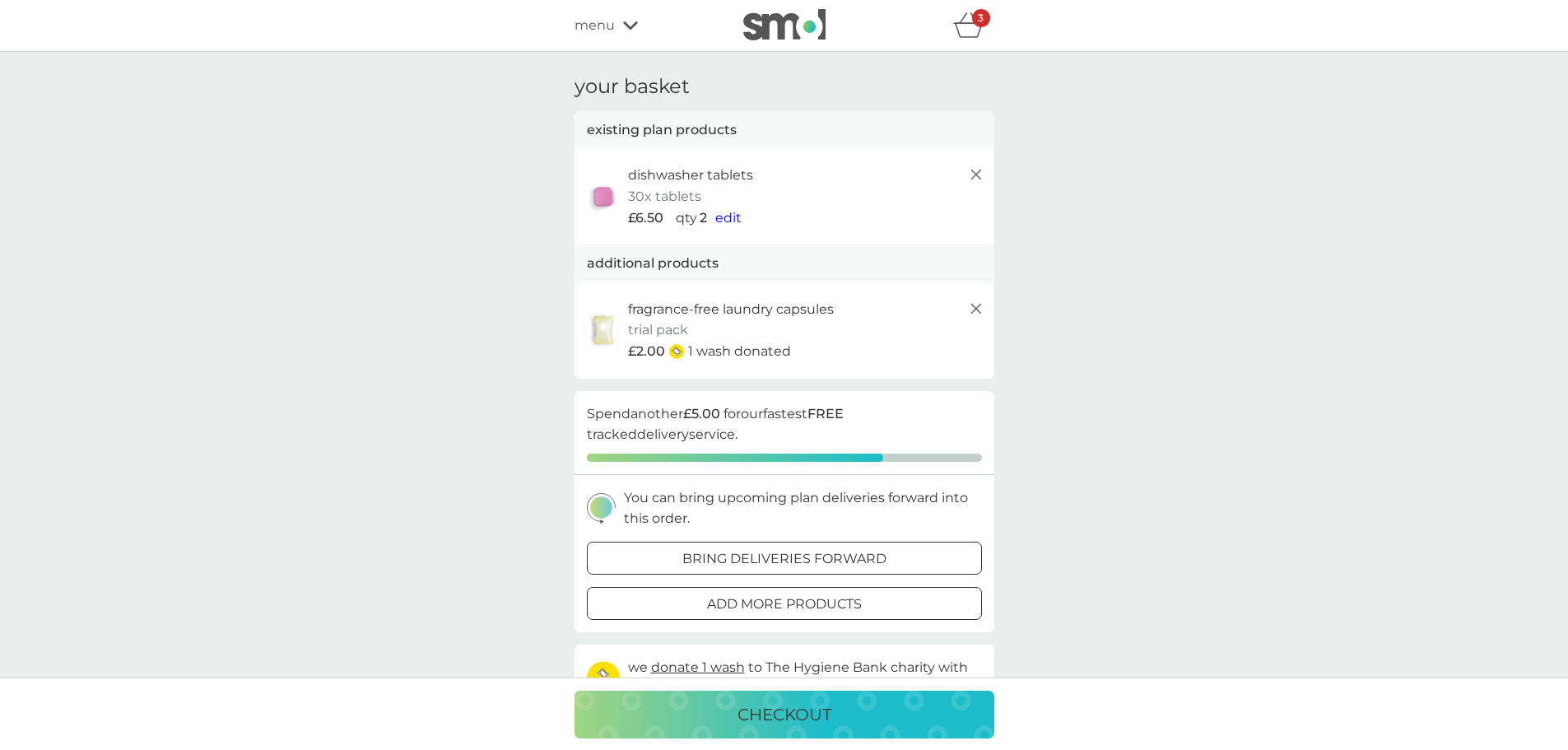
click at [773, 351] on p "1 wash donated" at bounding box center [740, 351] width 103 height 22
click at [672, 331] on p "trial pack" at bounding box center [658, 330] width 60 height 22
click at [672, 305] on p "fragrance-free laundry capsules" at bounding box center [731, 310] width 206 height 22
click at [678, 329] on p "trial pack" at bounding box center [658, 330] width 60 height 22
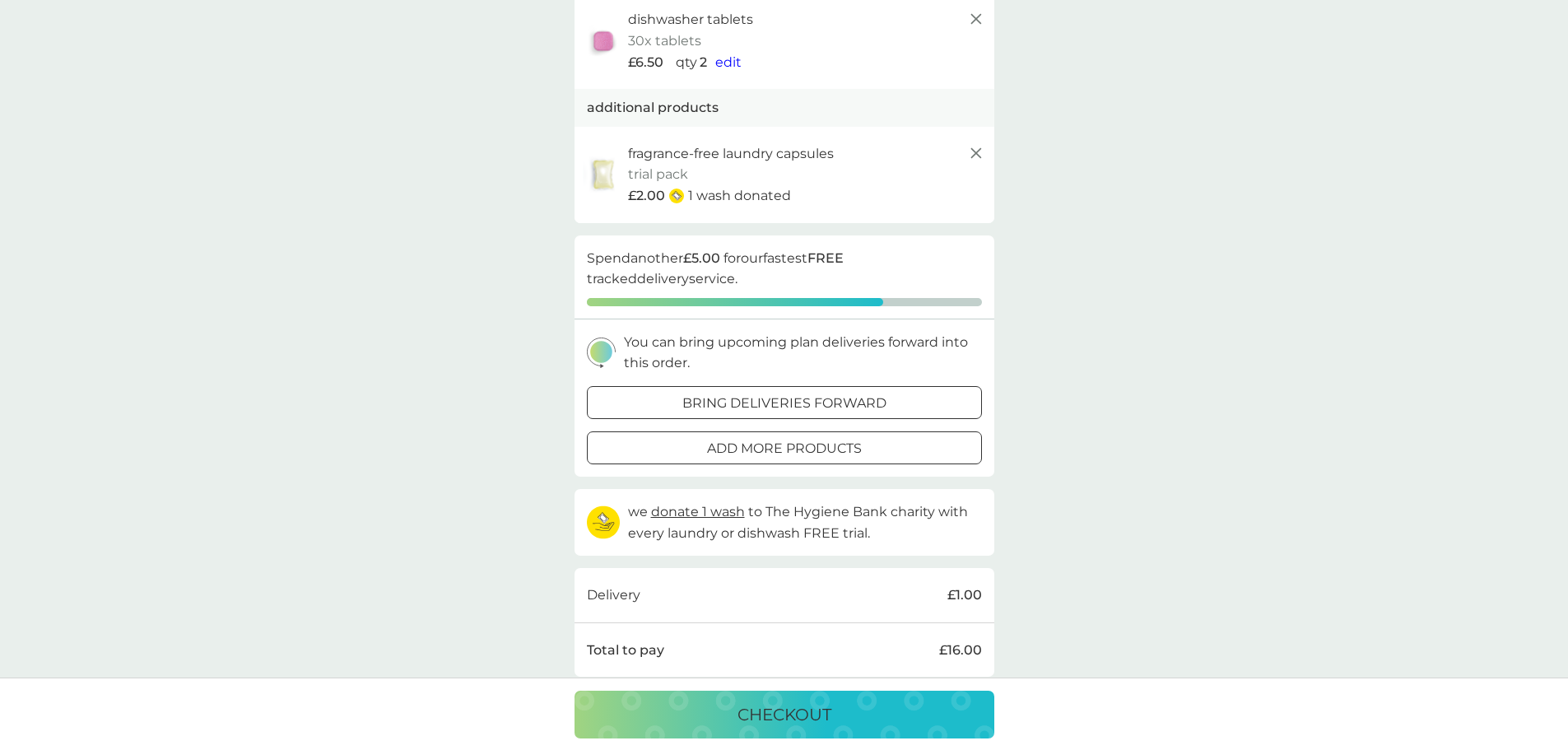
scroll to position [165, 0]
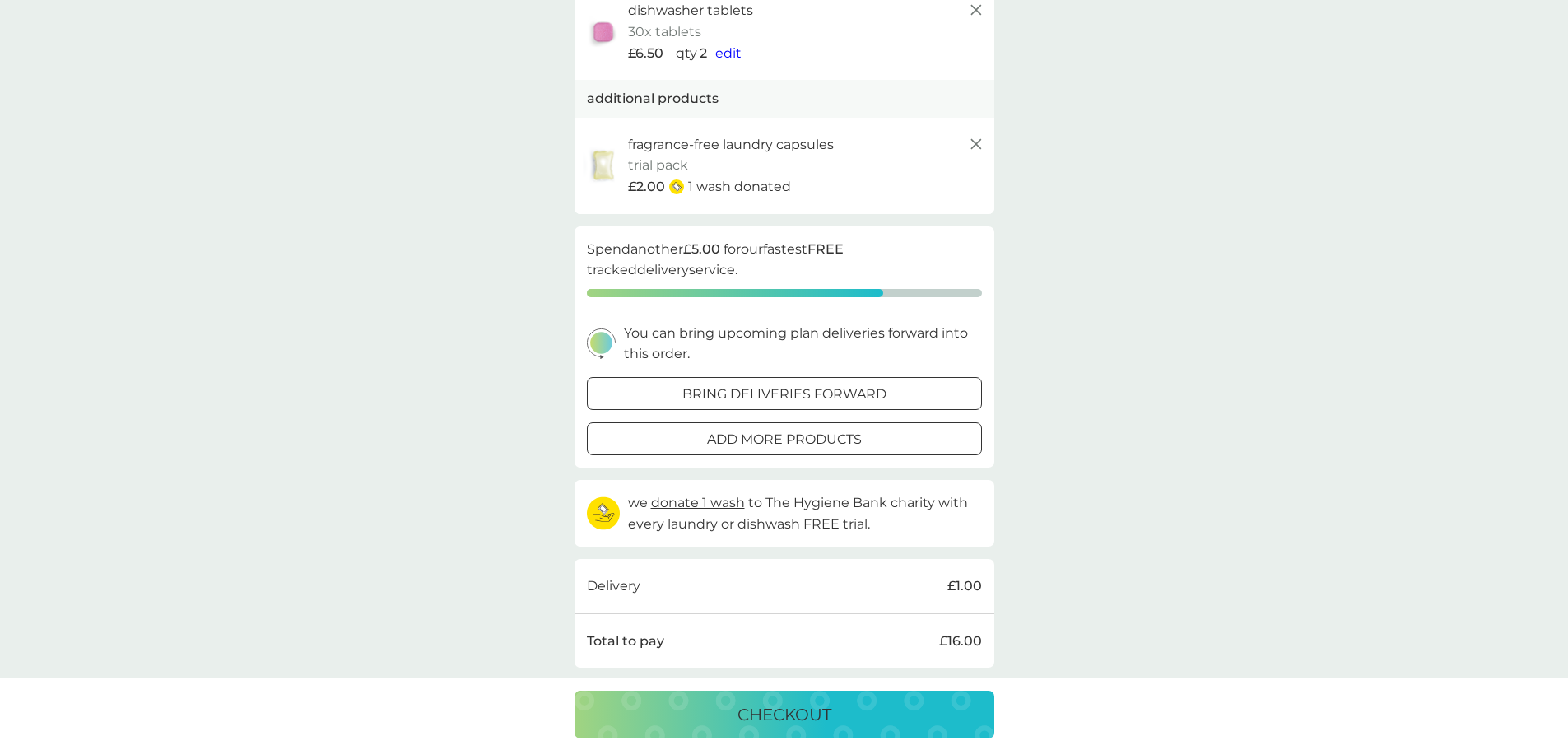
click at [861, 445] on p "add more products" at bounding box center [784, 440] width 154 height 22
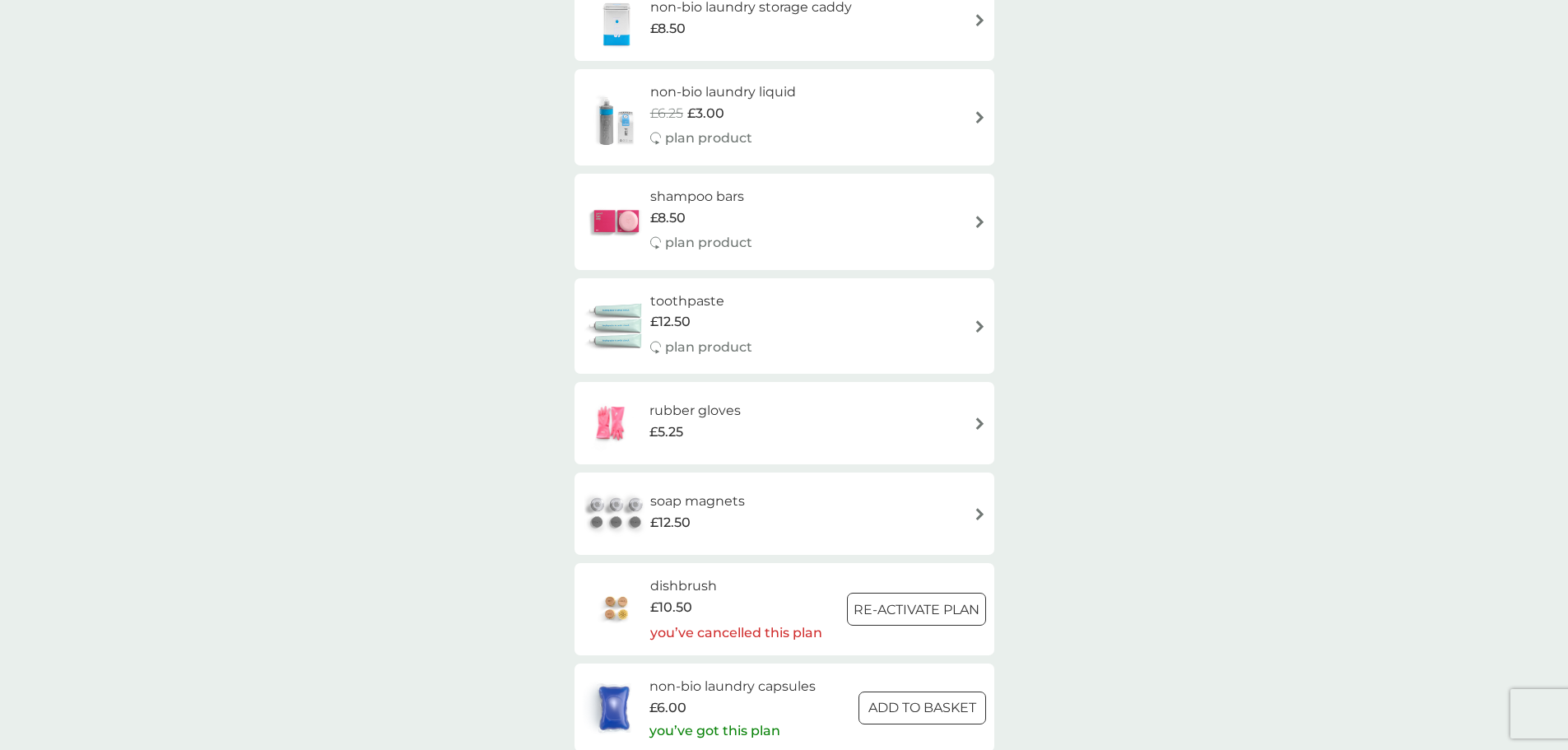
scroll to position [1646, 0]
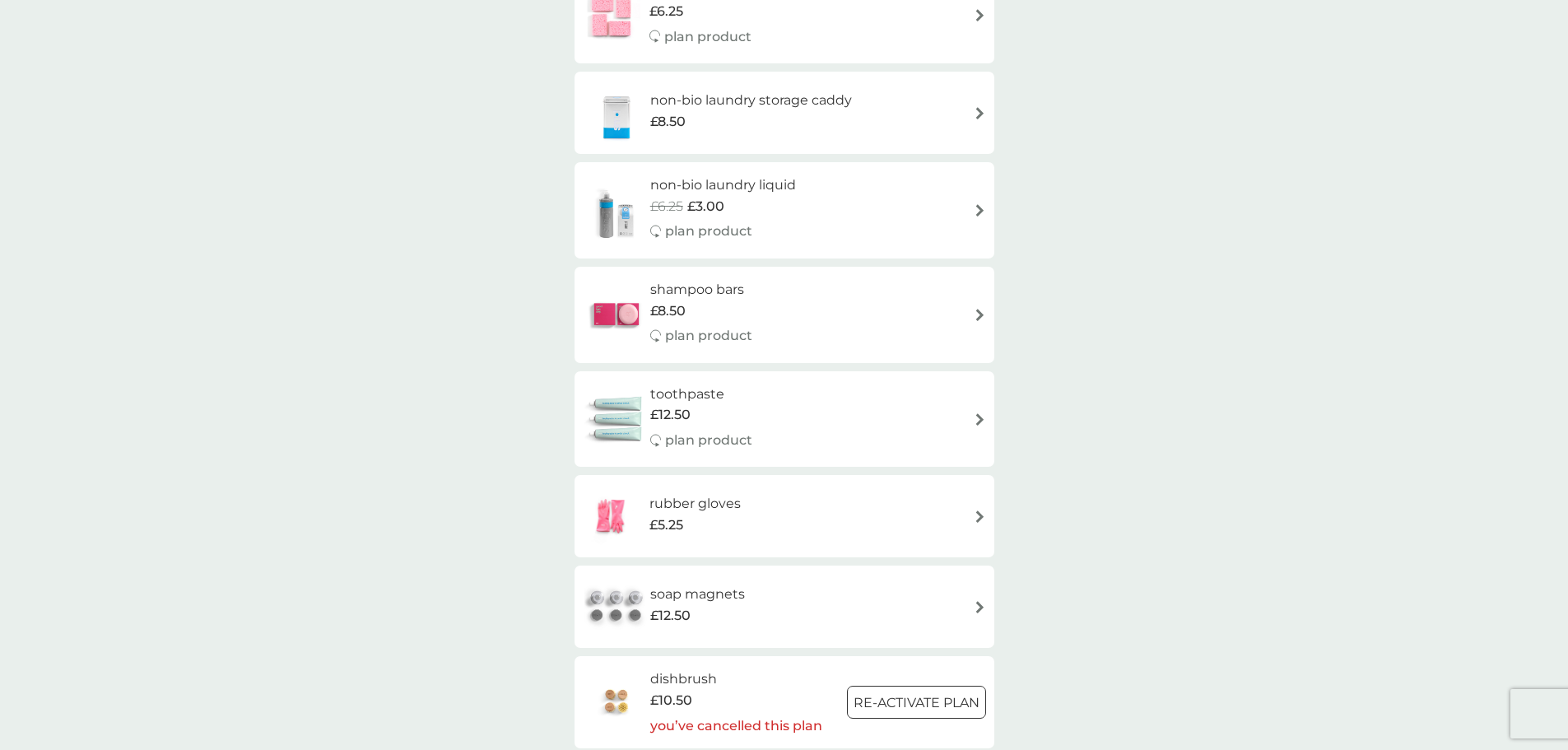
click at [856, 402] on div "toothpaste £12.50 plan product" at bounding box center [784, 419] width 403 height 72
select select "91"
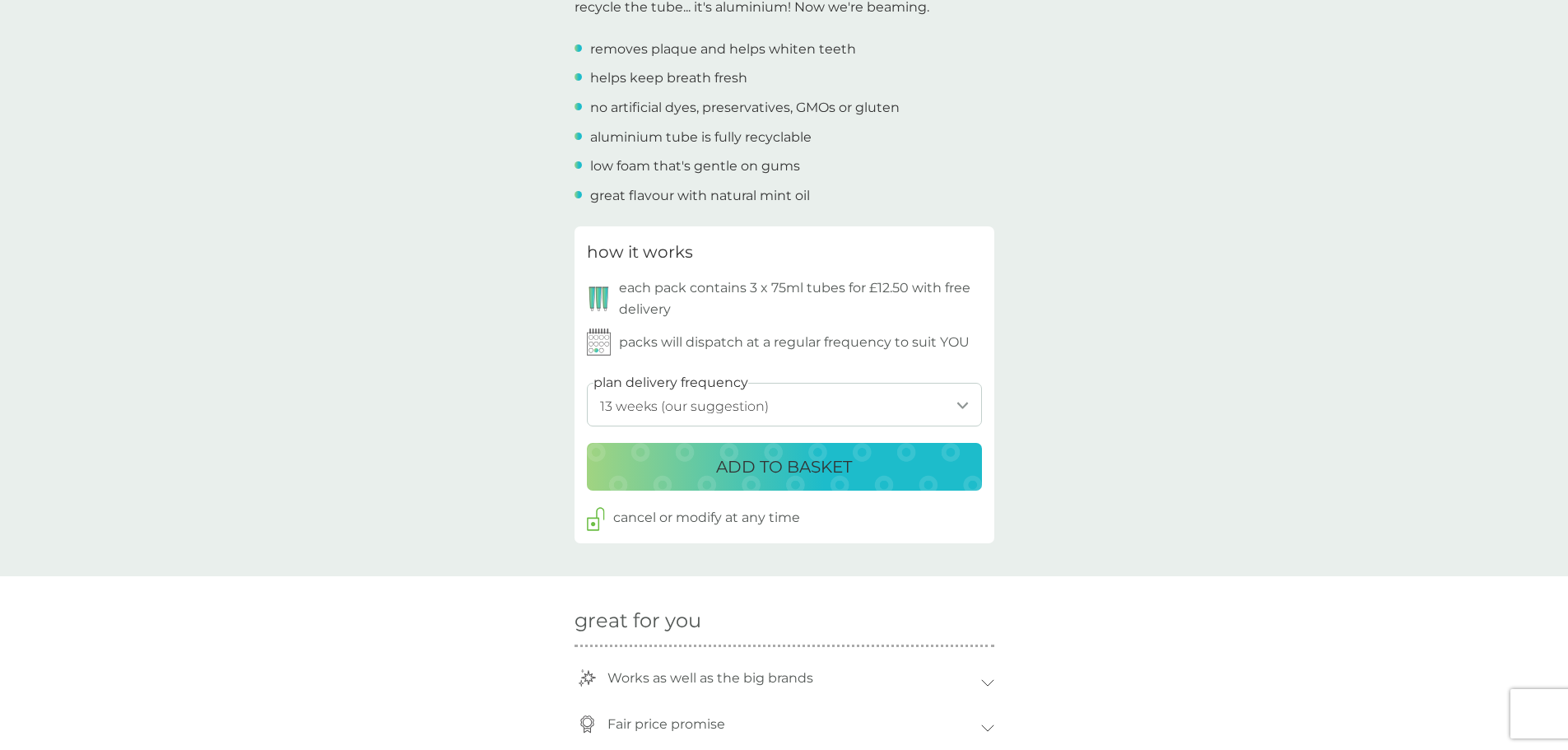
scroll to position [740, 0]
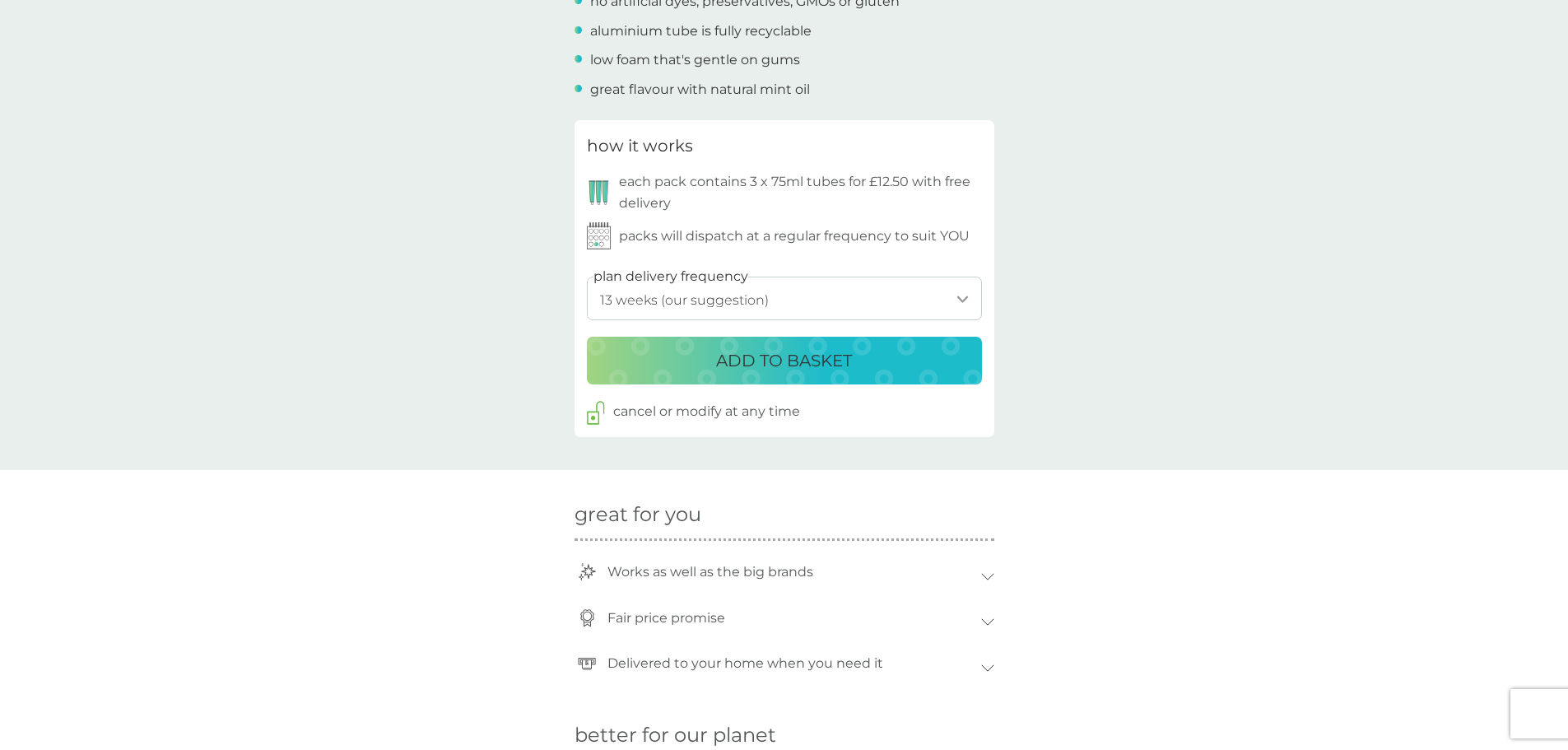
click at [839, 369] on p "ADD TO BASKET" at bounding box center [784, 360] width 136 height 26
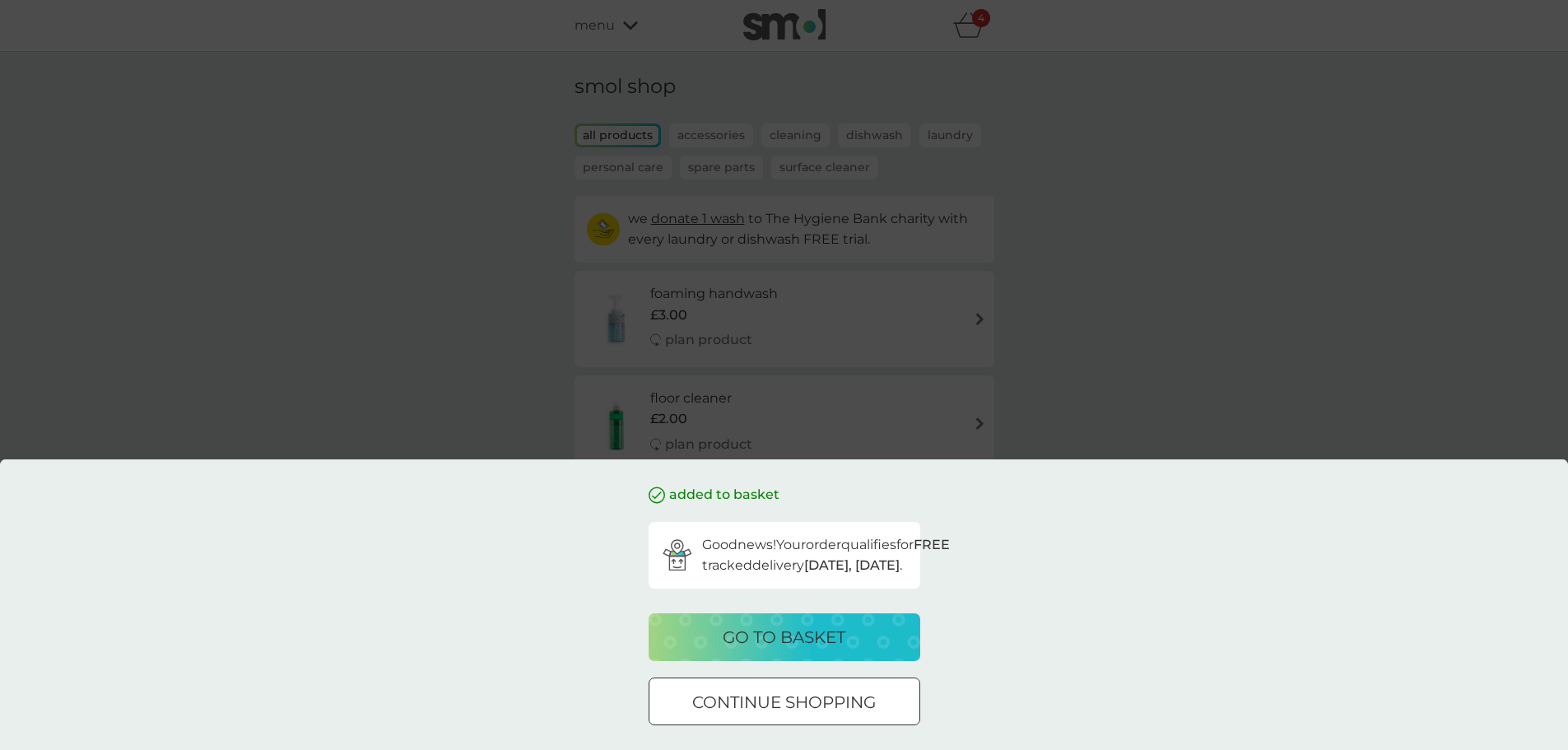
click at [805, 643] on p "go to basket" at bounding box center [783, 637] width 123 height 26
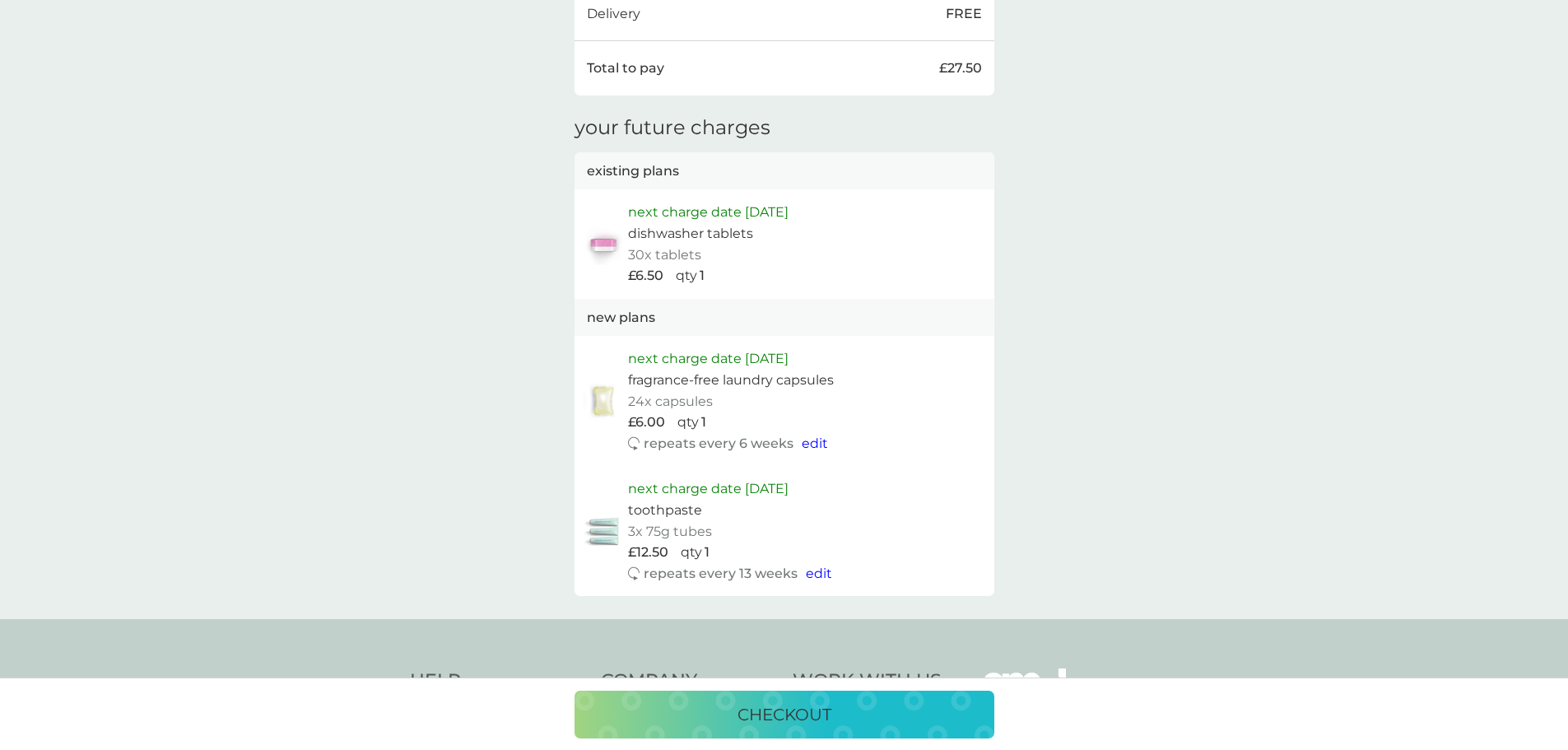
scroll to position [905, 0]
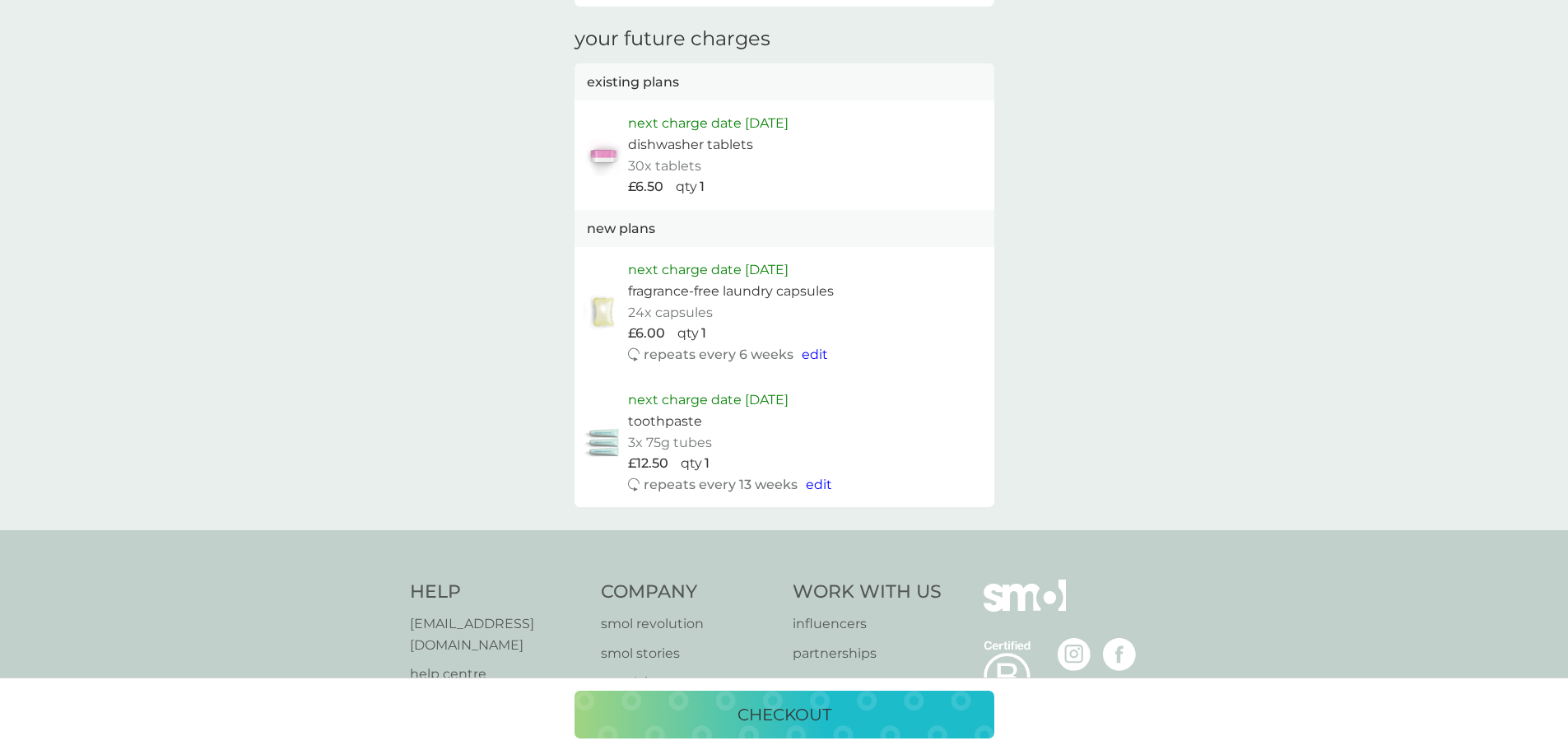
click at [839, 718] on div "checkout" at bounding box center [783, 714] width 386 height 26
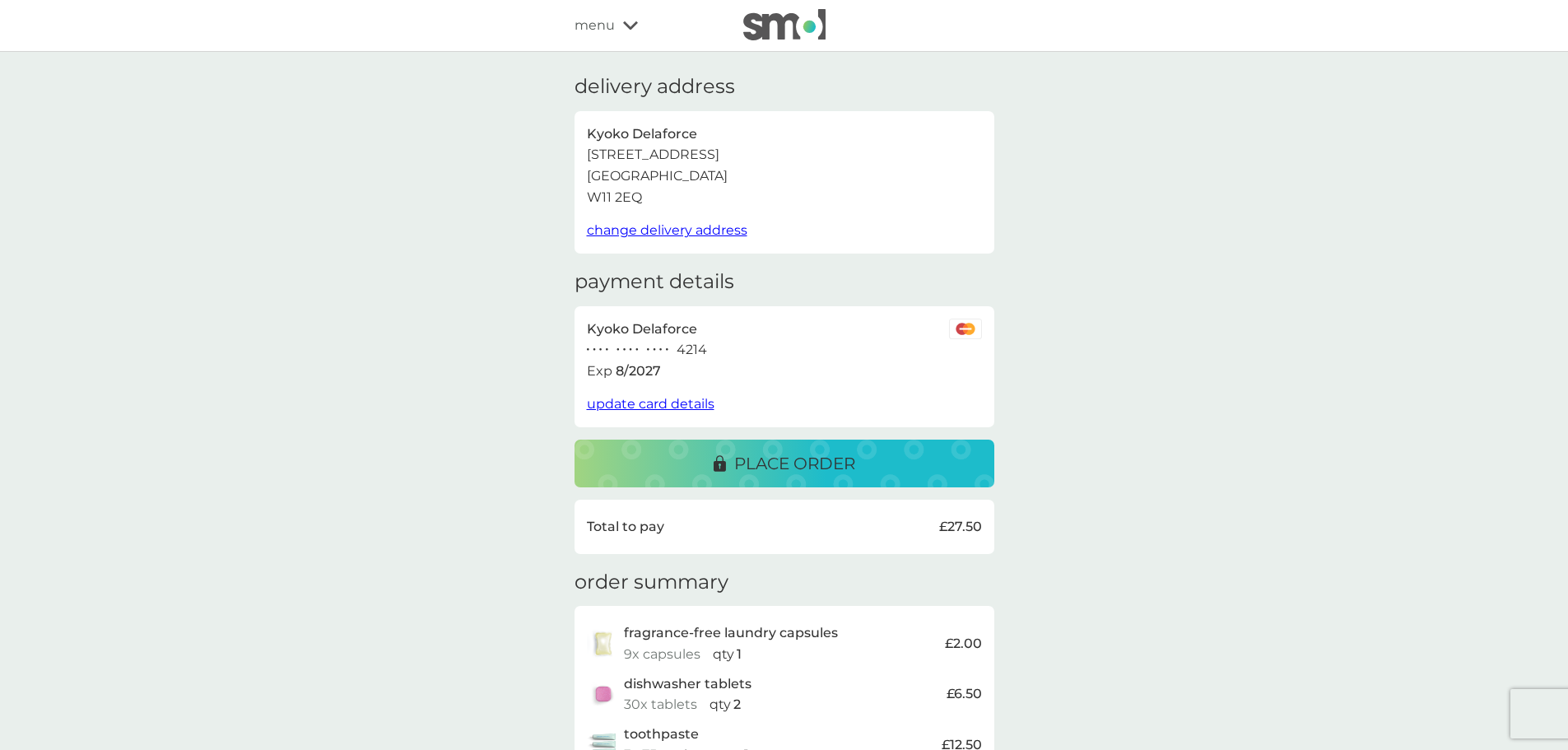
click at [853, 466] on p "place order" at bounding box center [794, 463] width 121 height 26
